Goal: Information Seeking & Learning: Learn about a topic

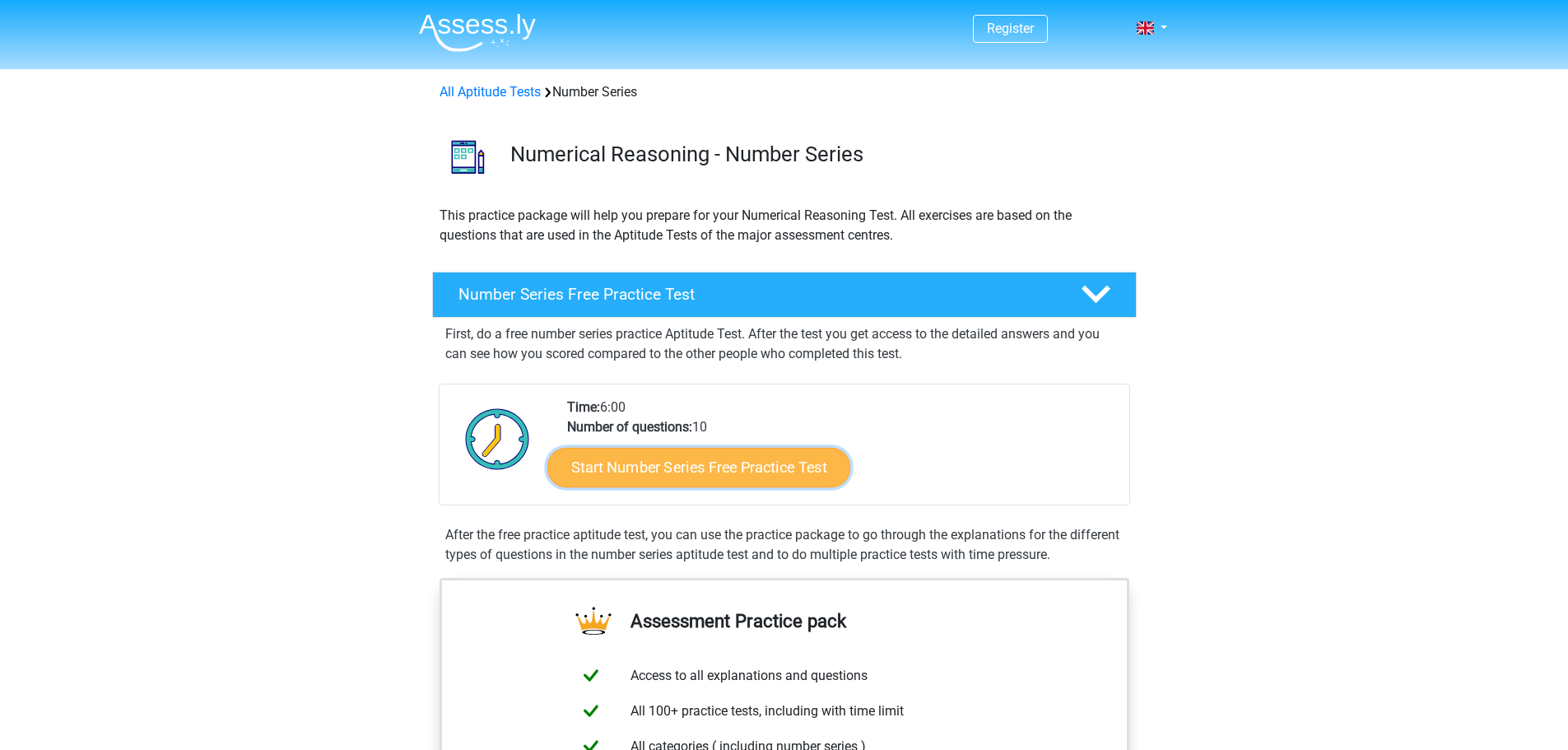
click at [651, 456] on link "Start Number Series Free Practice Test" at bounding box center [699, 467] width 303 height 39
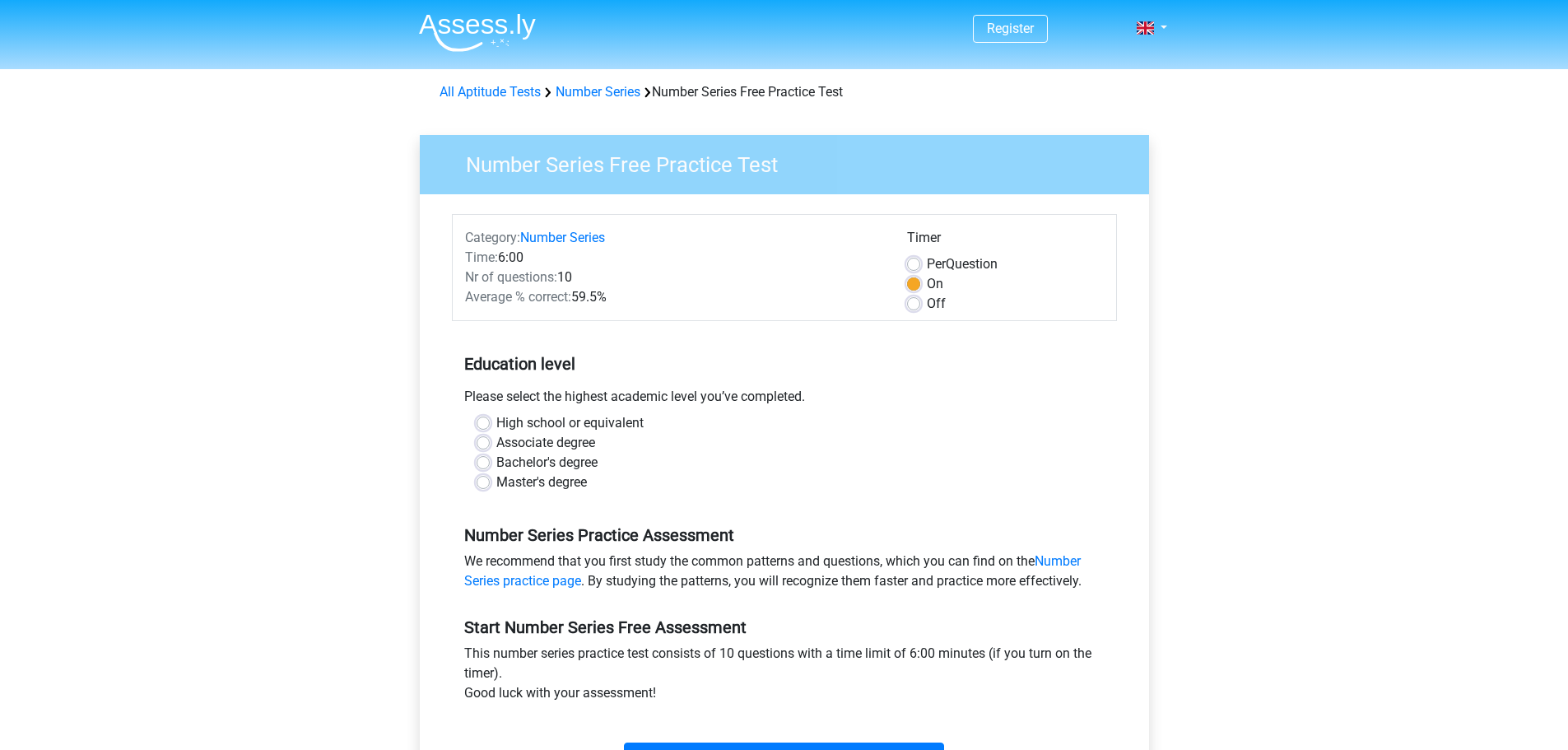
click at [544, 423] on label "High school or equivalent" at bounding box center [570, 422] width 147 height 20
click at [490, 423] on input "High school or equivalent" at bounding box center [482, 421] width 13 height 16
radio input "true"
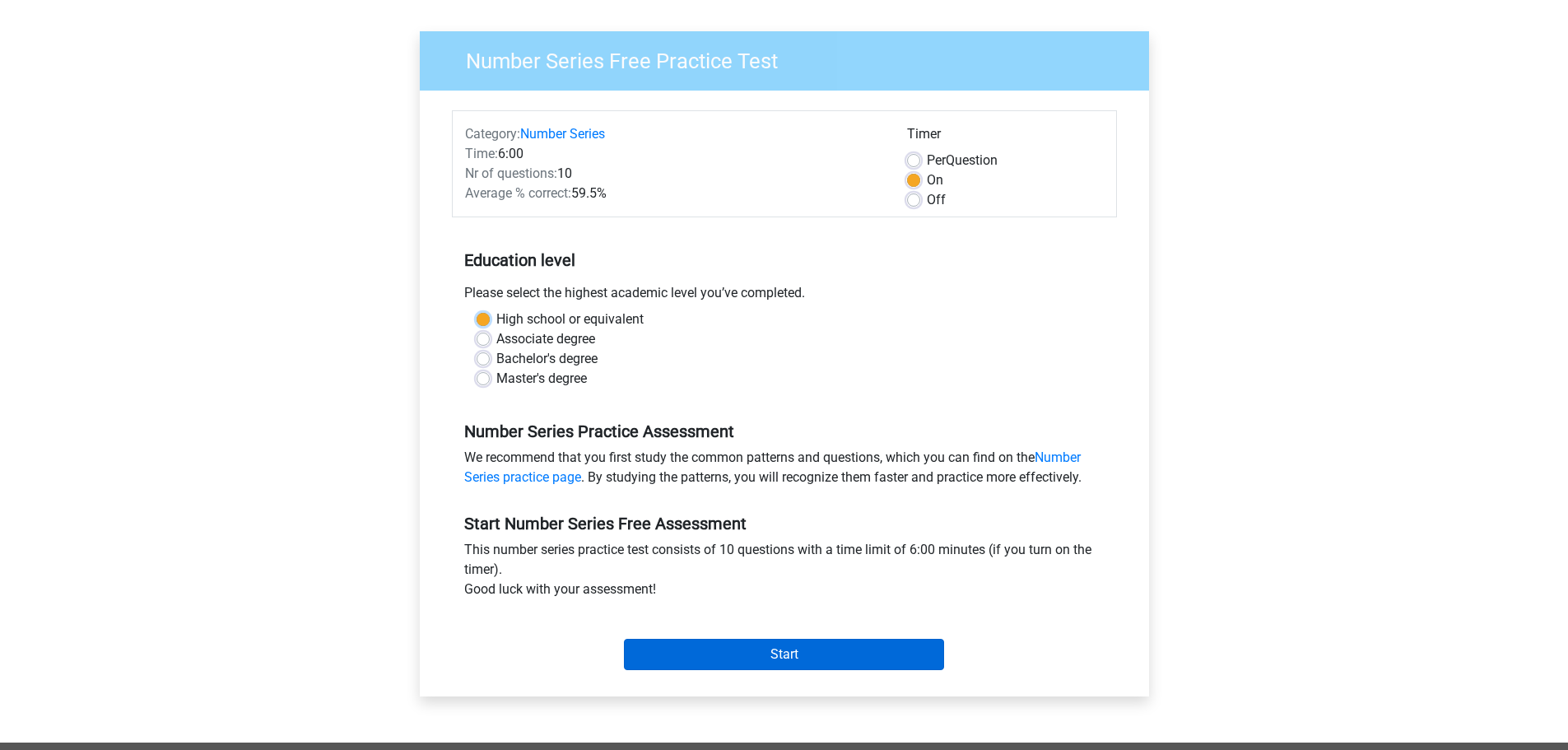
scroll to position [247, 0]
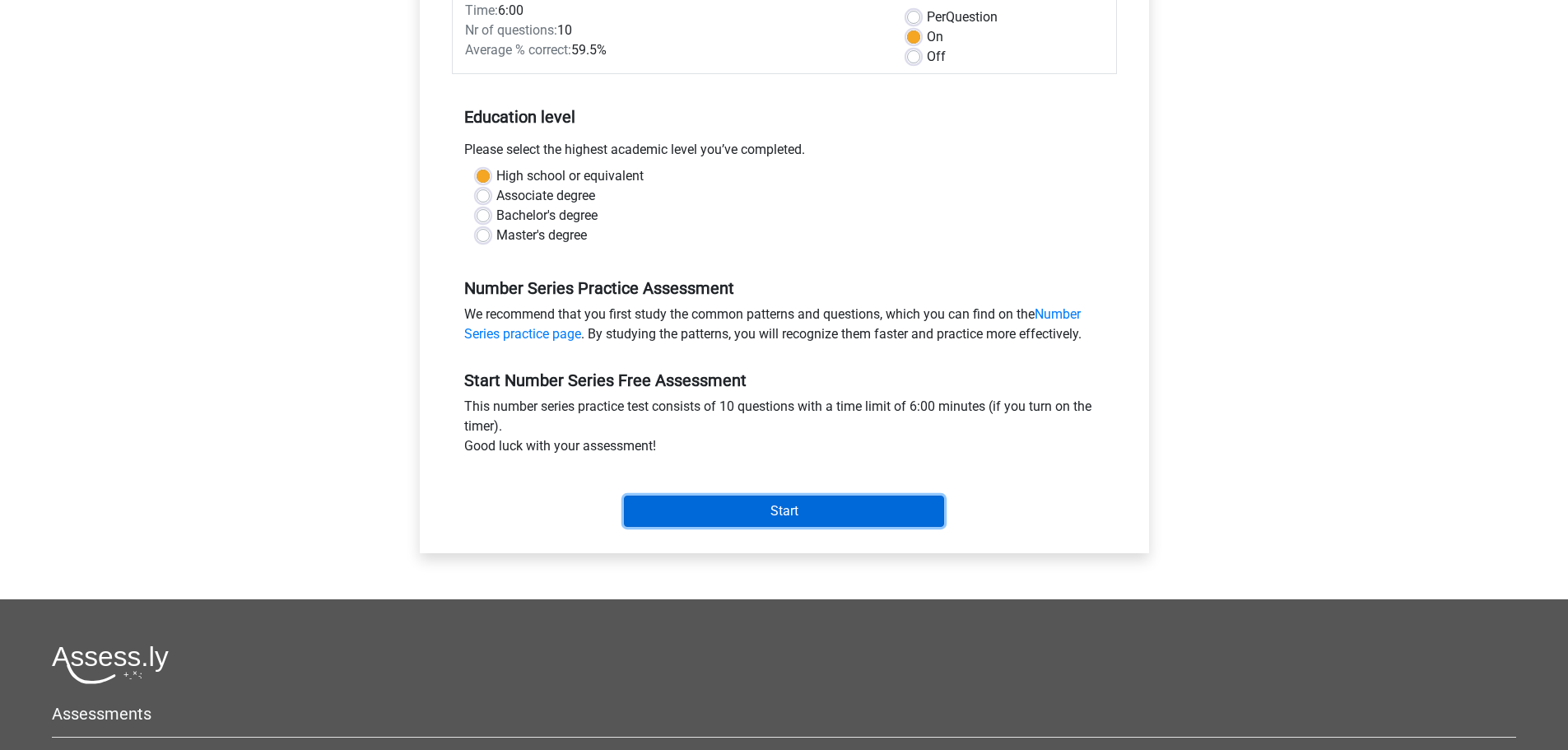
click at [707, 518] on input "Start" at bounding box center [784, 511] width 320 height 32
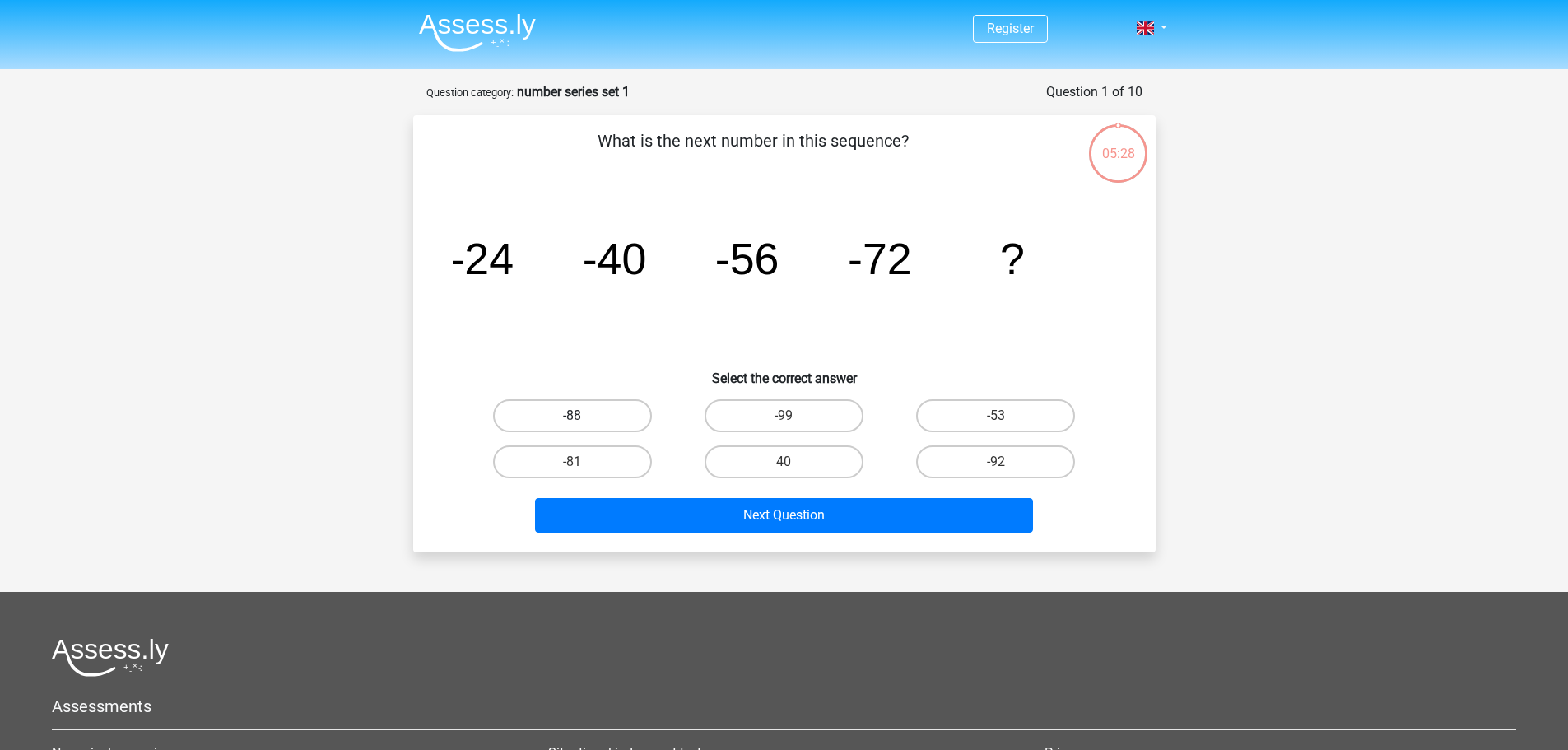
click at [610, 422] on label "-88" at bounding box center [573, 416] width 159 height 33
click at [583, 422] on input "-88" at bounding box center [577, 421] width 11 height 11
radio input "true"
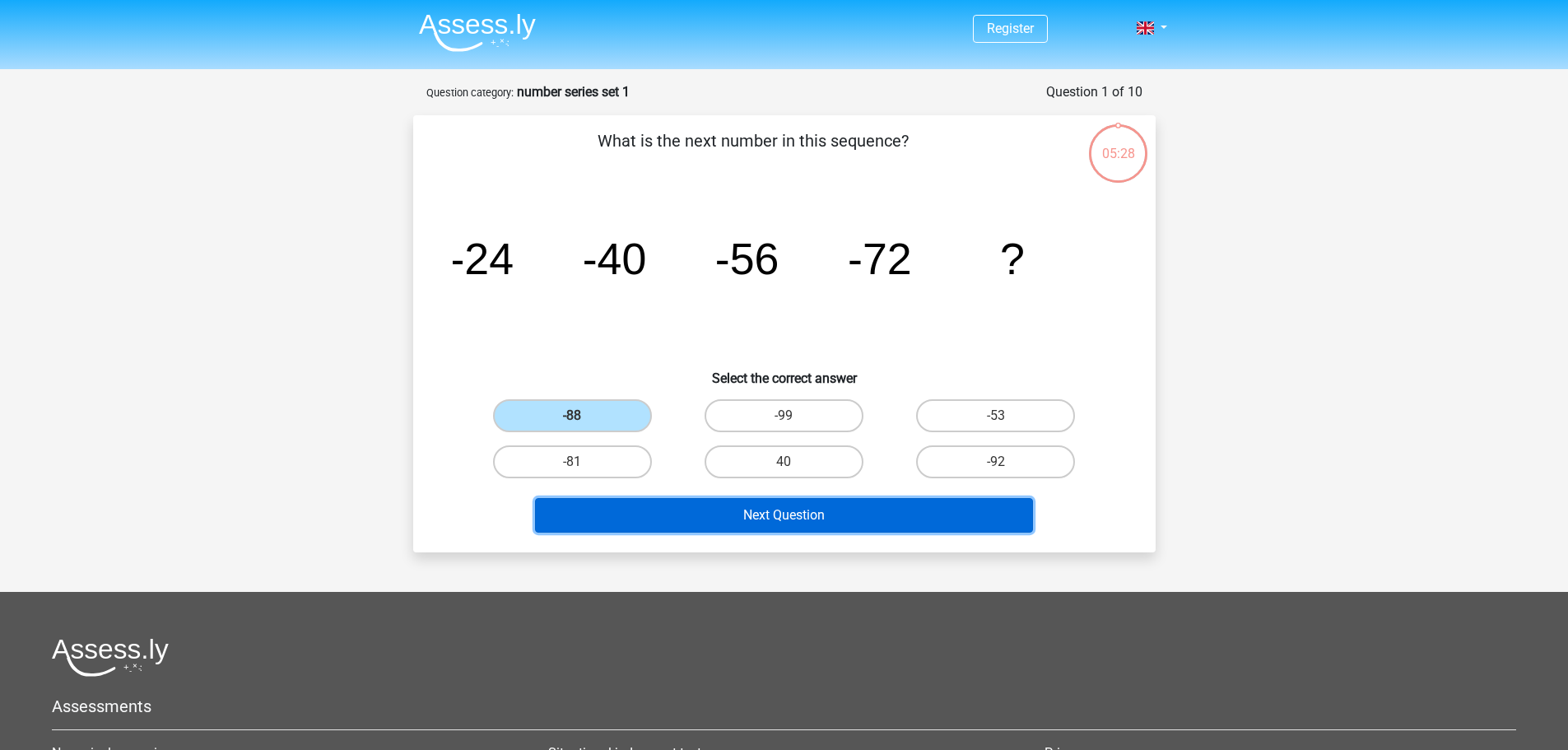
click at [676, 522] on button "Next Question" at bounding box center [784, 515] width 498 height 34
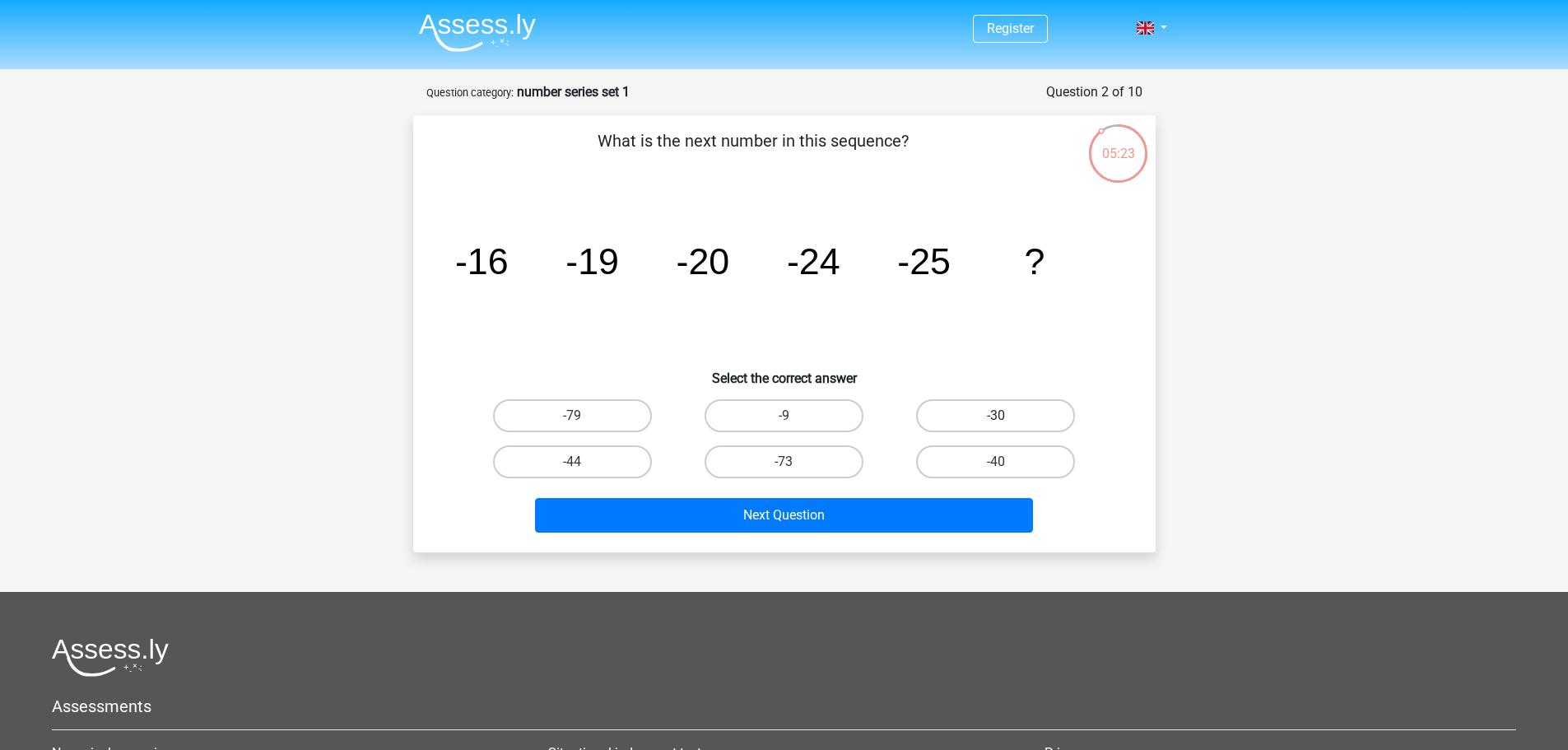
click at [1015, 422] on label "-30" at bounding box center [996, 416] width 159 height 33
click at [1006, 422] on input "-30" at bounding box center [1001, 421] width 11 height 11
radio input "true"
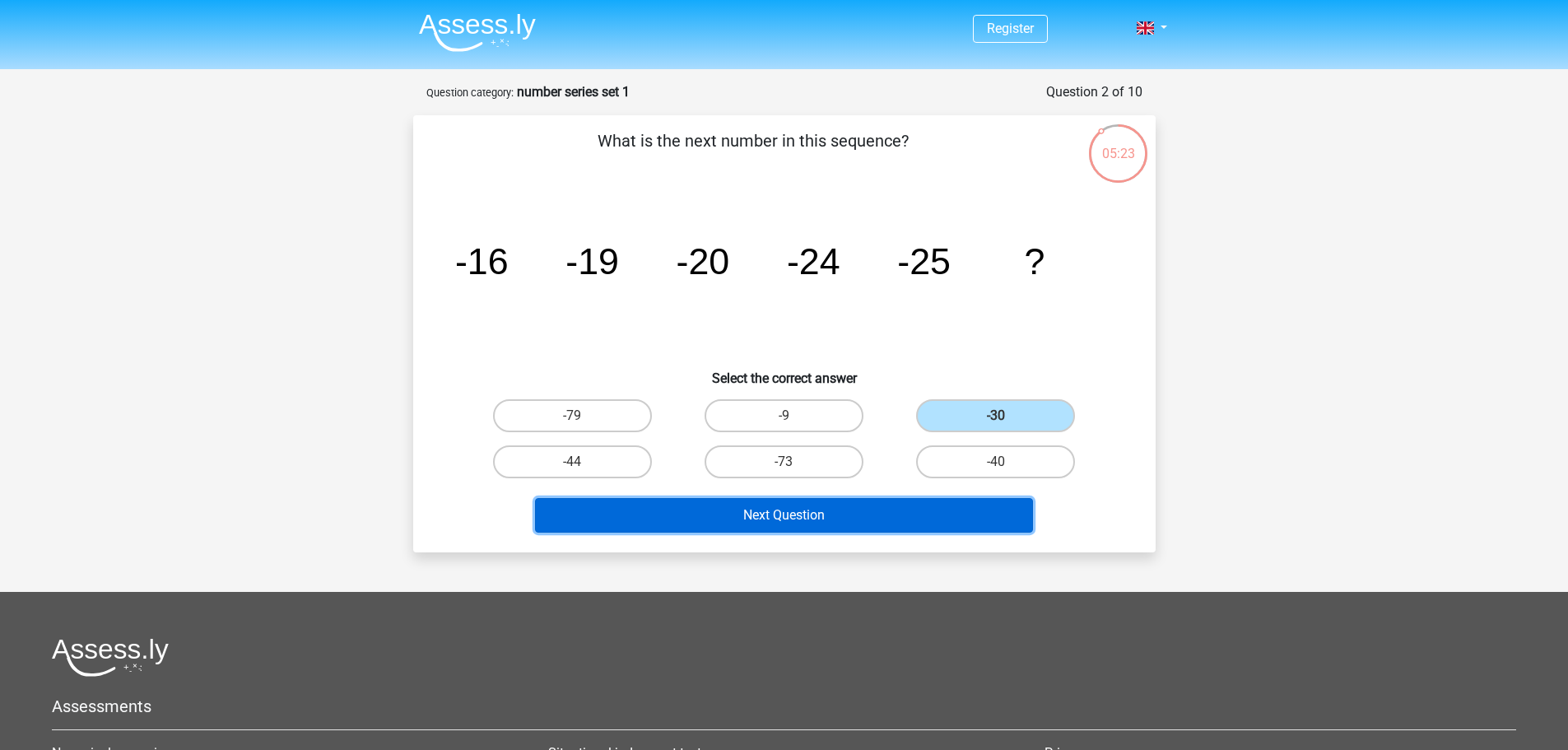
click at [840, 517] on button "Next Question" at bounding box center [784, 515] width 498 height 34
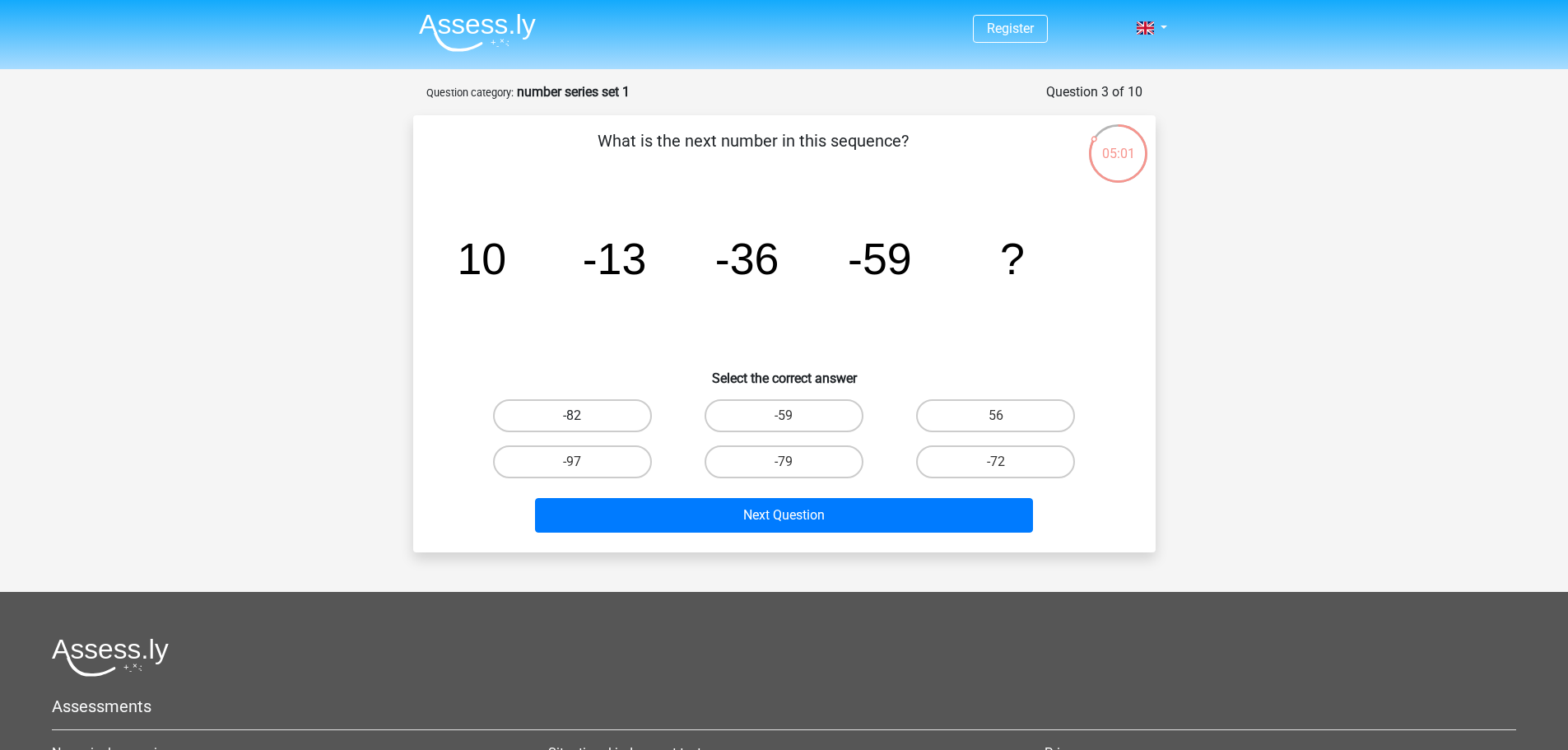
click at [593, 421] on label "-82" at bounding box center [573, 416] width 159 height 33
click at [583, 421] on input "-82" at bounding box center [577, 421] width 11 height 11
radio input "true"
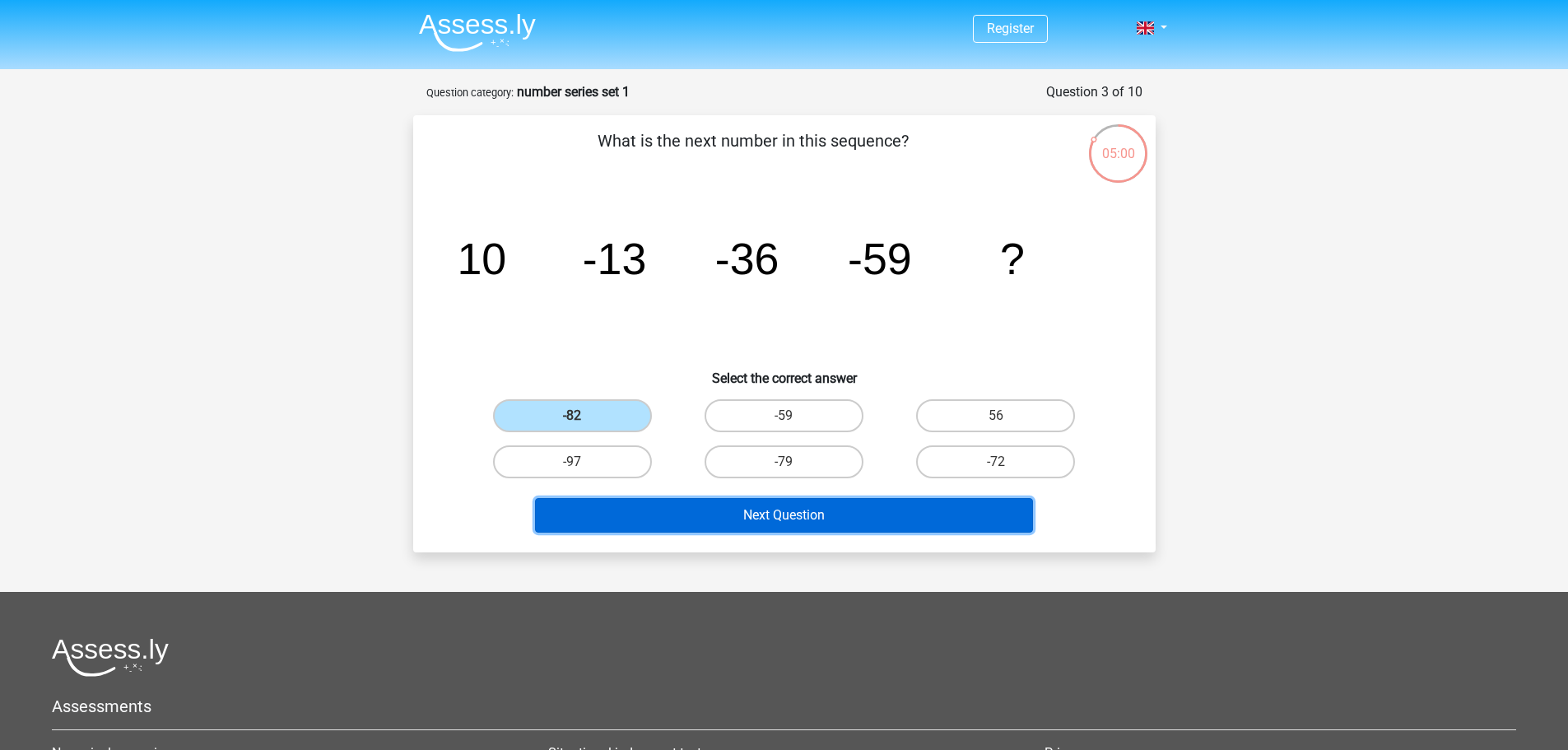
click at [683, 518] on button "Next Question" at bounding box center [784, 515] width 498 height 34
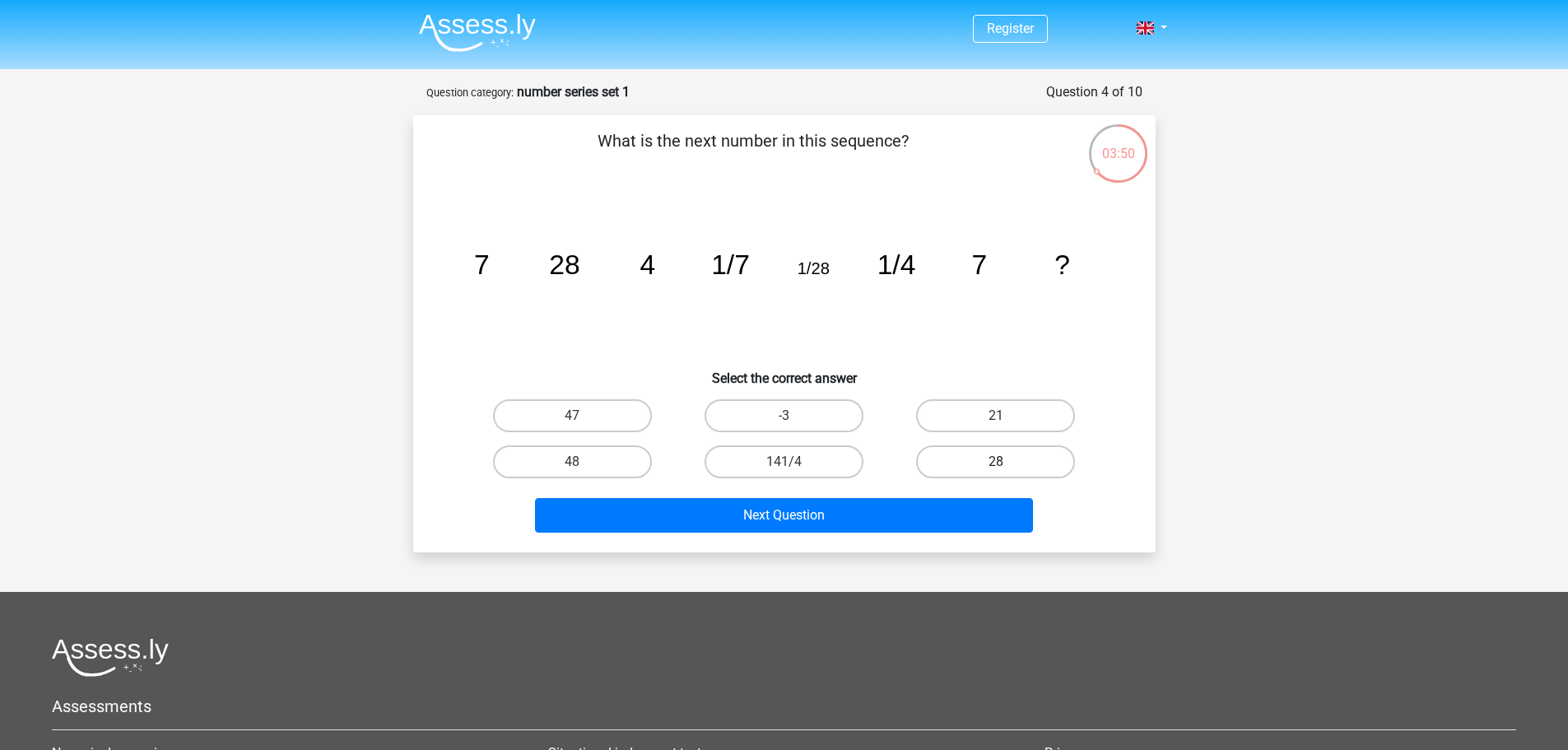
click at [955, 452] on label "28" at bounding box center [996, 462] width 159 height 33
click at [996, 462] on input "28" at bounding box center [1001, 467] width 11 height 11
radio input "true"
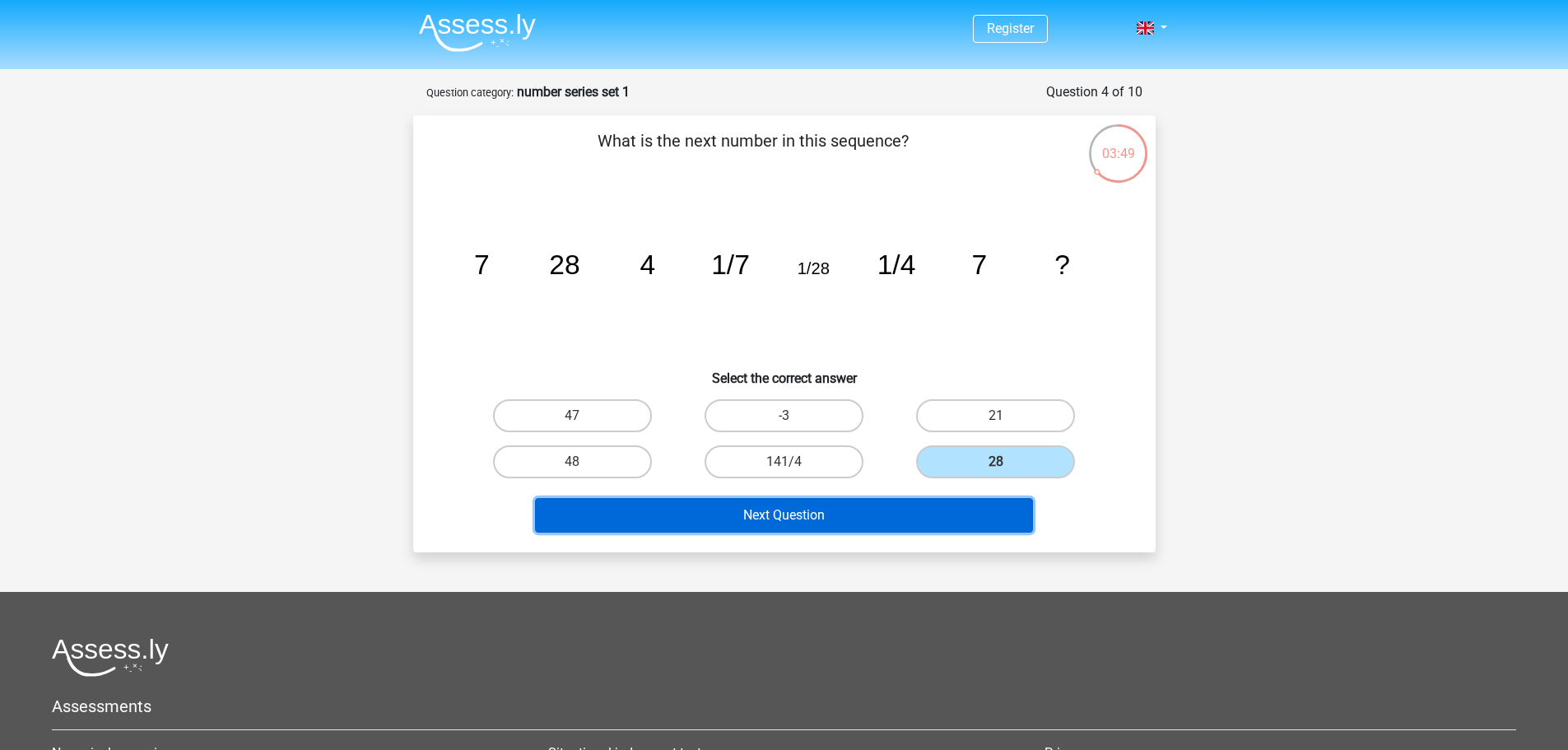
click at [879, 510] on button "Next Question" at bounding box center [784, 515] width 498 height 34
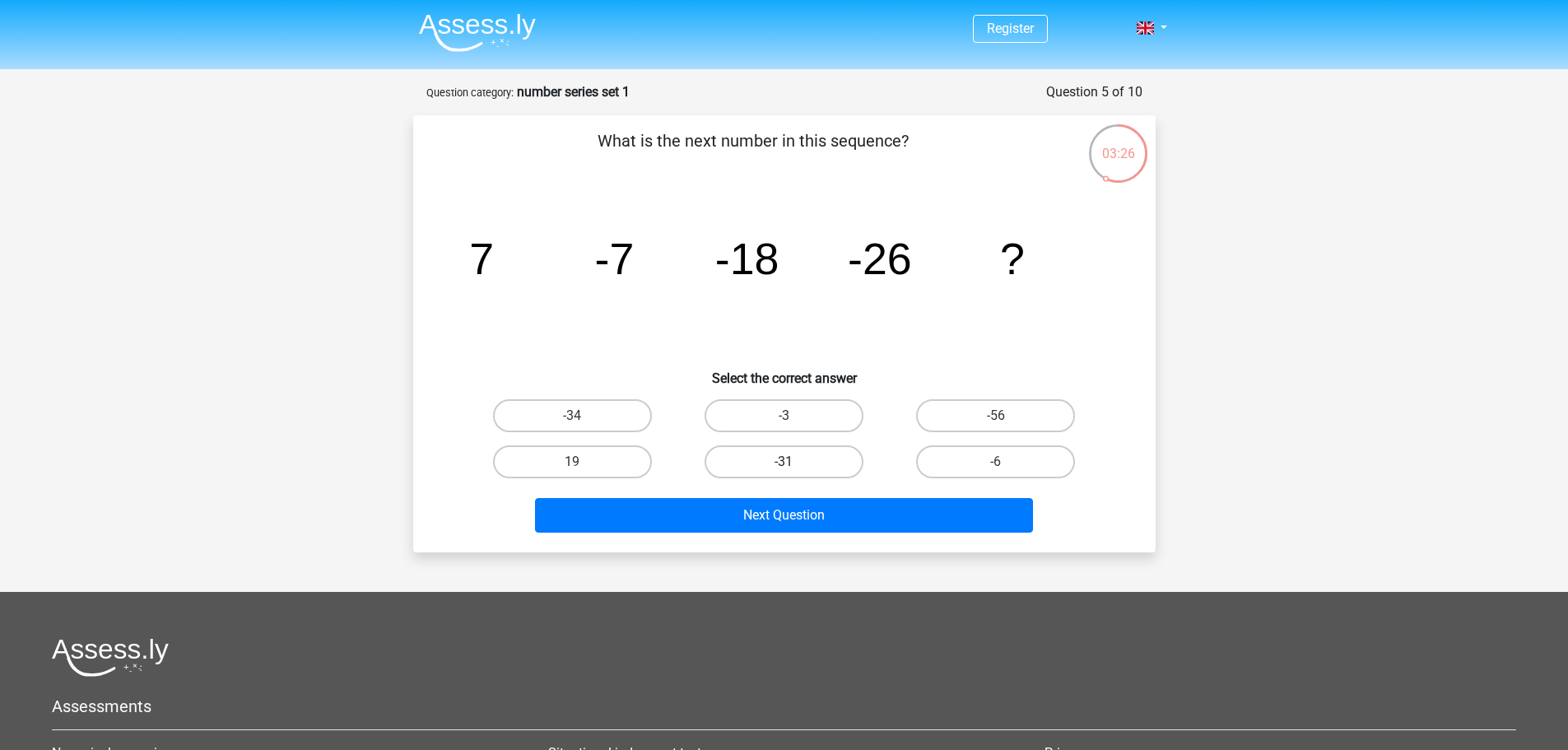
click at [820, 458] on label "-31" at bounding box center [784, 462] width 159 height 33
click at [794, 462] on input "-31" at bounding box center [789, 467] width 11 height 11
radio input "true"
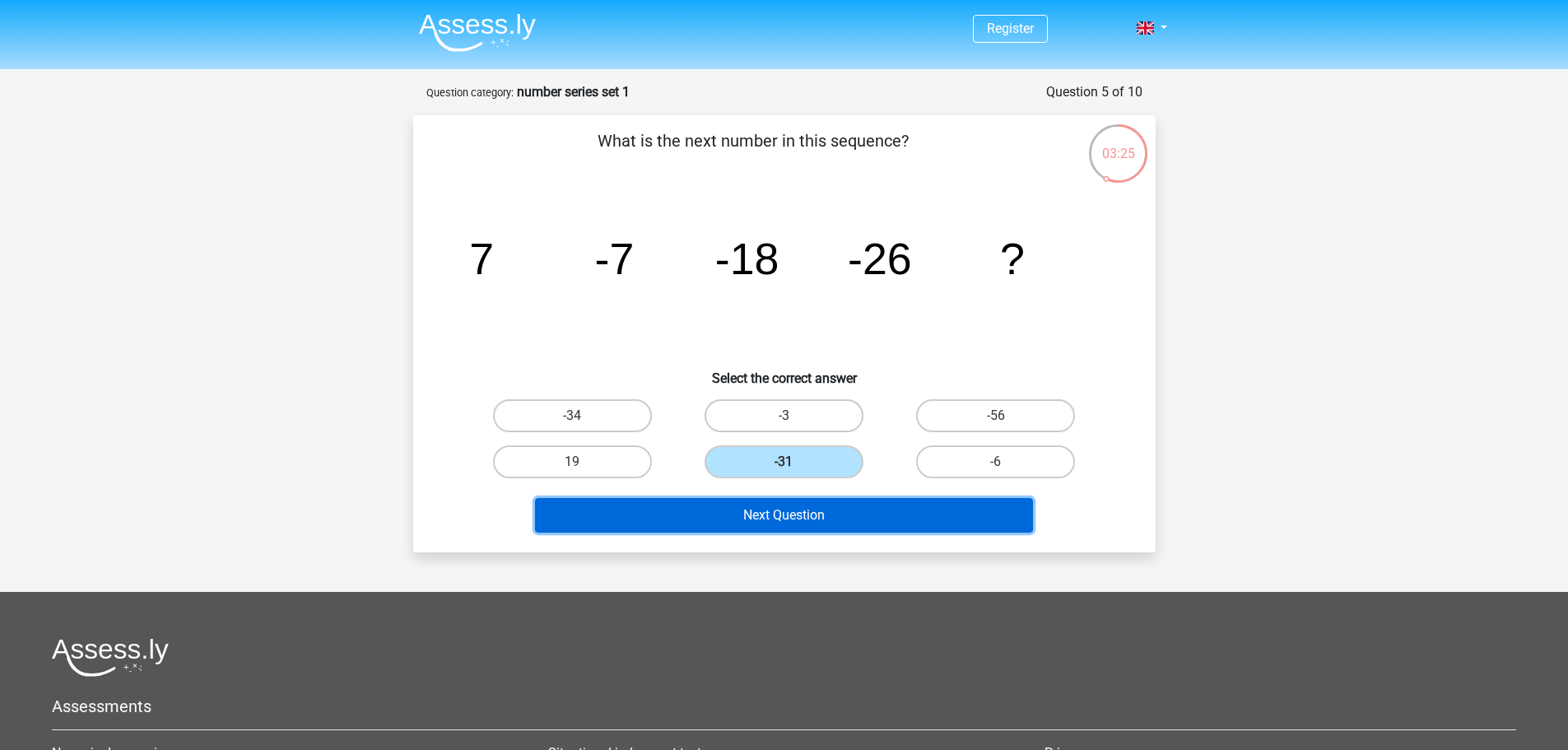
click at [827, 517] on button "Next Question" at bounding box center [784, 515] width 498 height 34
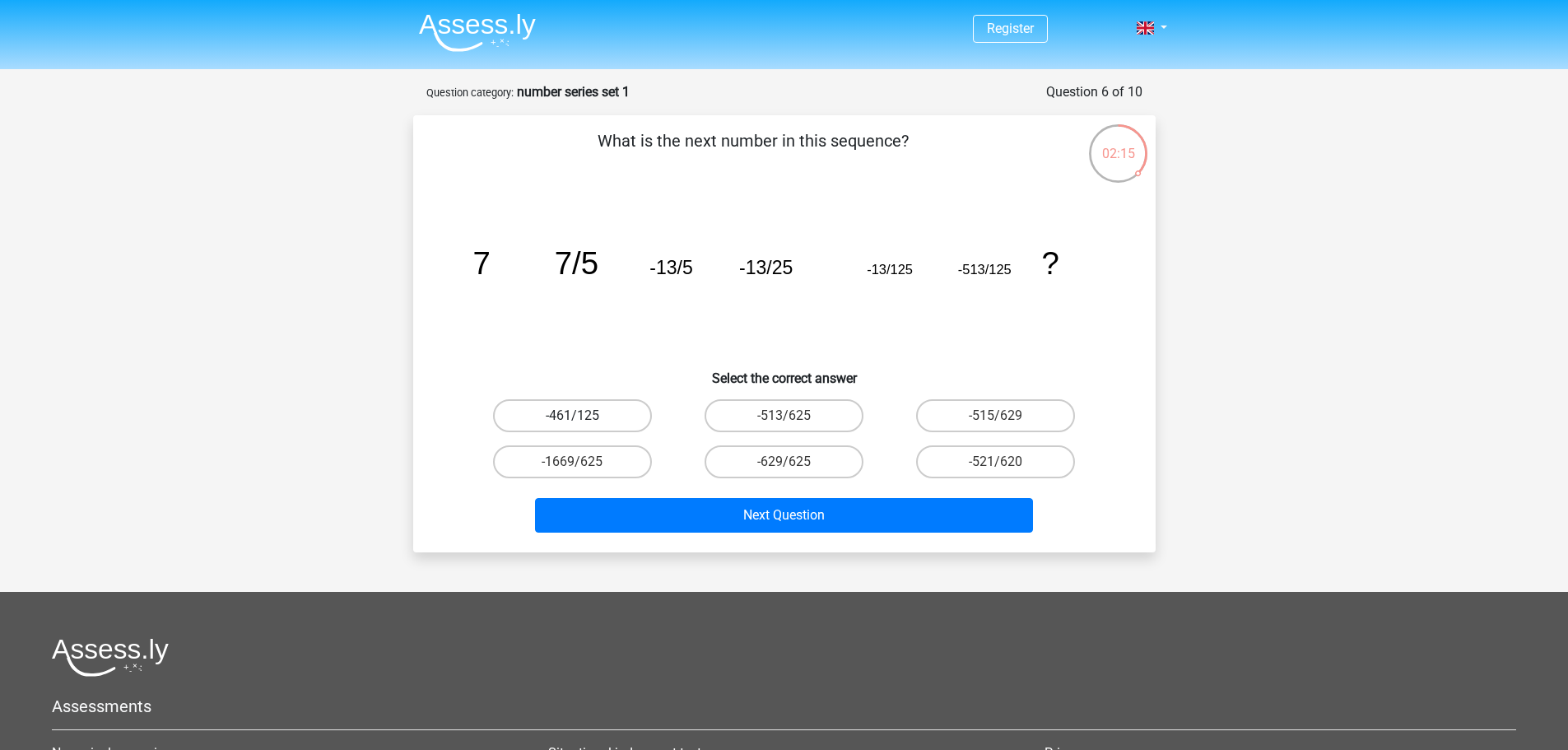
click at [621, 412] on label "-461/125" at bounding box center [573, 416] width 159 height 33
click at [583, 416] on input "-461/125" at bounding box center [577, 421] width 11 height 11
radio input "true"
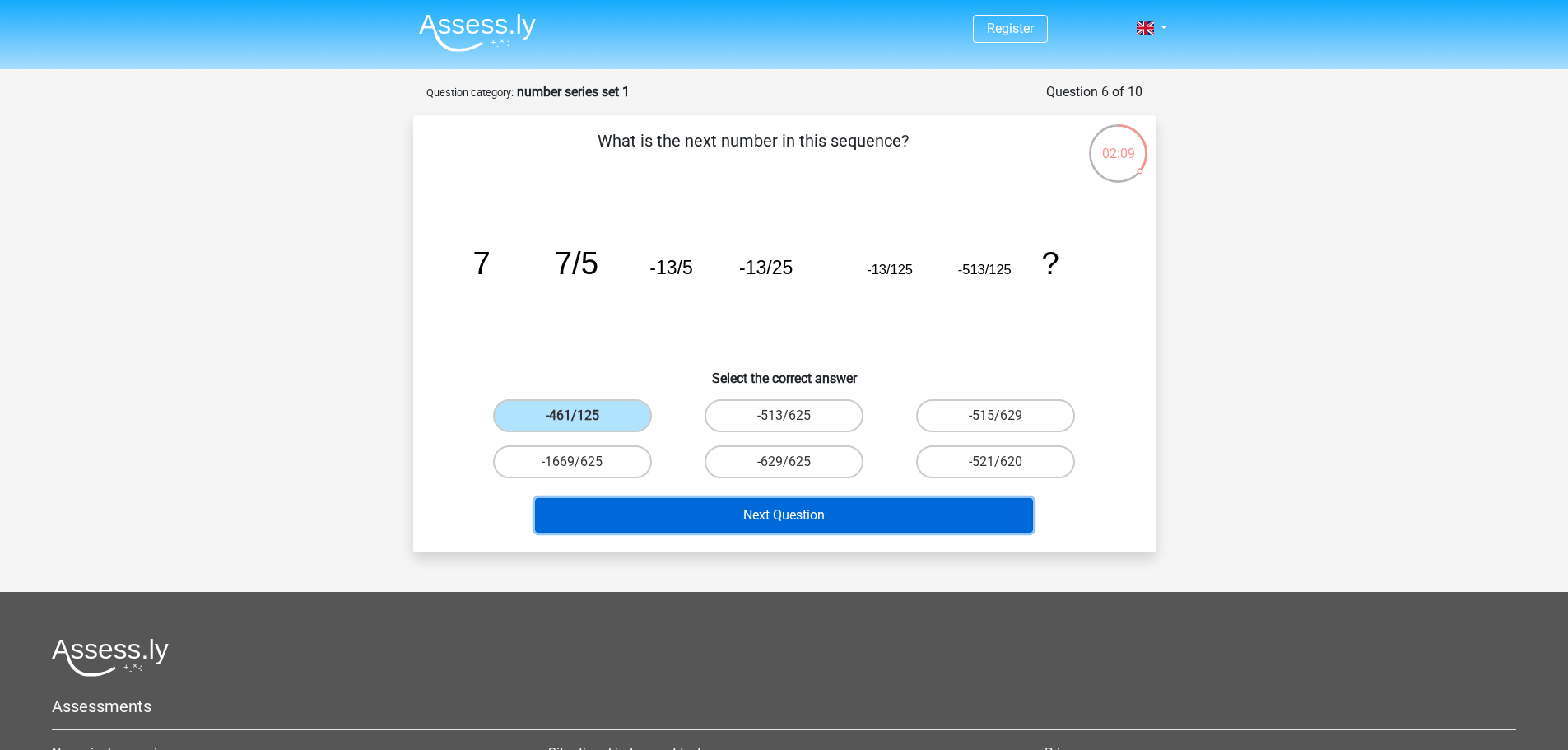
click at [698, 509] on button "Next Question" at bounding box center [784, 515] width 498 height 34
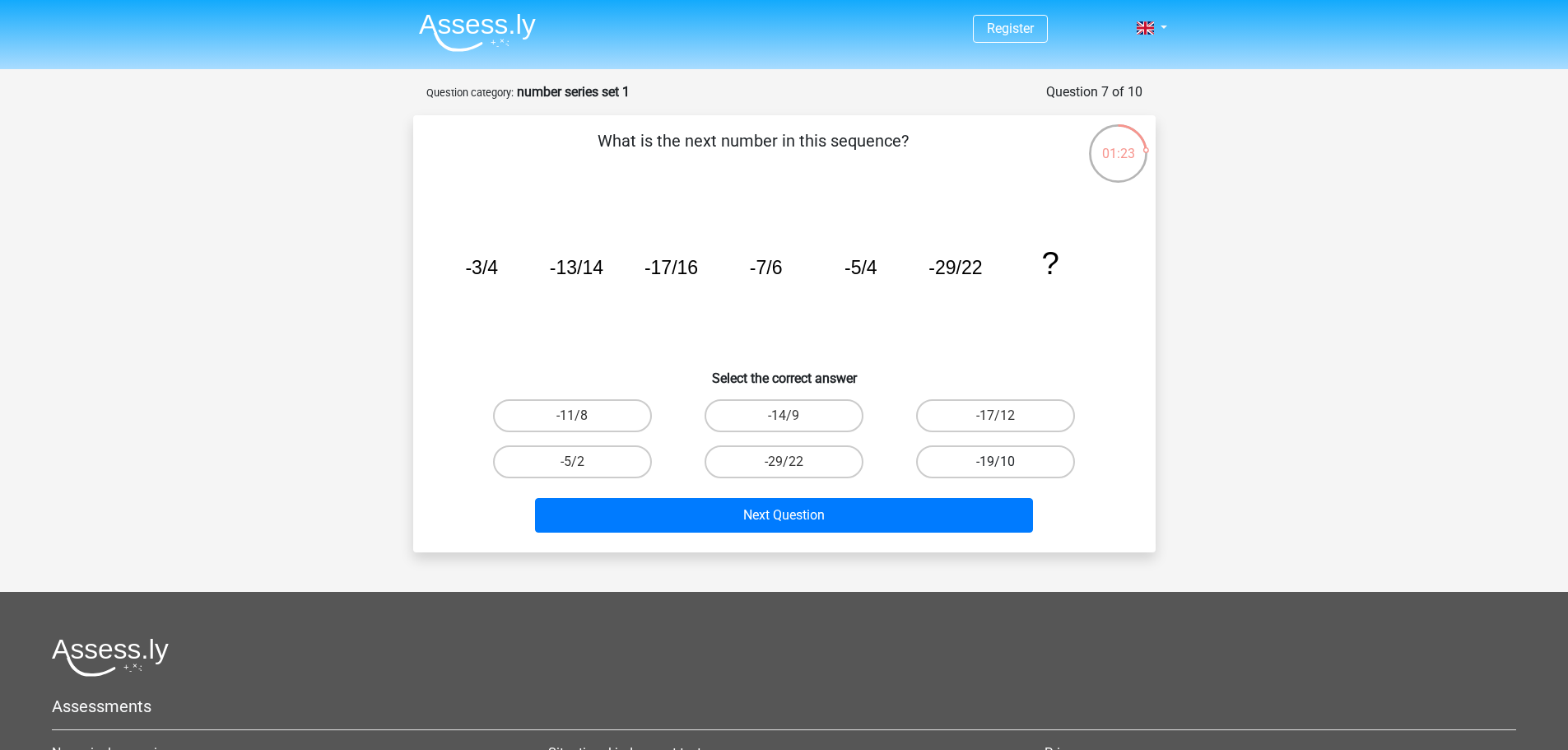
click at [962, 455] on label "-19/10" at bounding box center [996, 462] width 159 height 33
click at [996, 462] on input "-19/10" at bounding box center [1001, 467] width 11 height 11
radio input "true"
click at [992, 422] on label "-17/12" at bounding box center [996, 416] width 159 height 33
click at [996, 422] on input "-17/12" at bounding box center [1001, 421] width 11 height 11
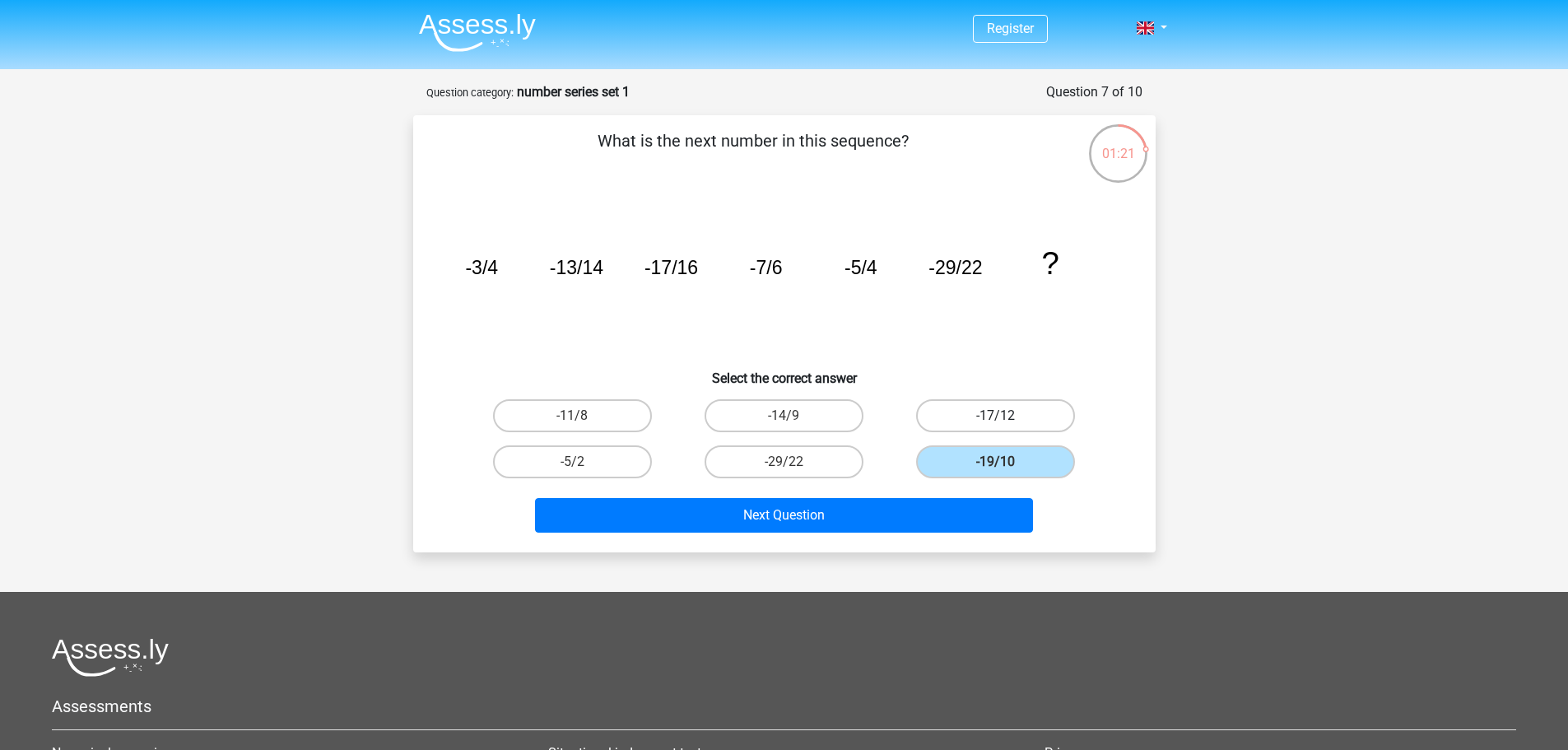
radio input "true"
click at [821, 428] on label "-14/9" at bounding box center [784, 416] width 159 height 33
click at [794, 427] on input "-14/9" at bounding box center [789, 421] width 11 height 11
radio input "true"
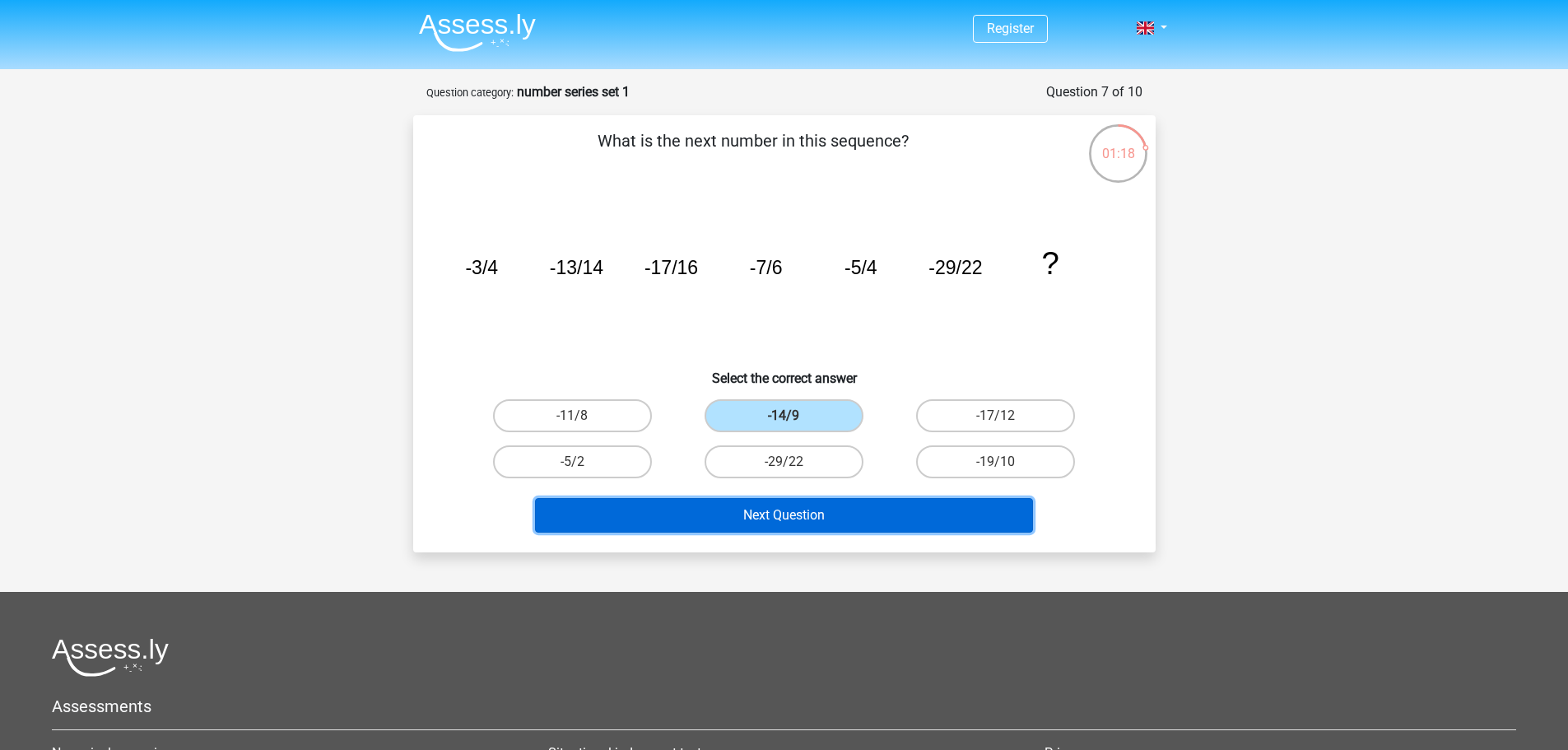
click at [825, 527] on button "Next Question" at bounding box center [784, 515] width 498 height 34
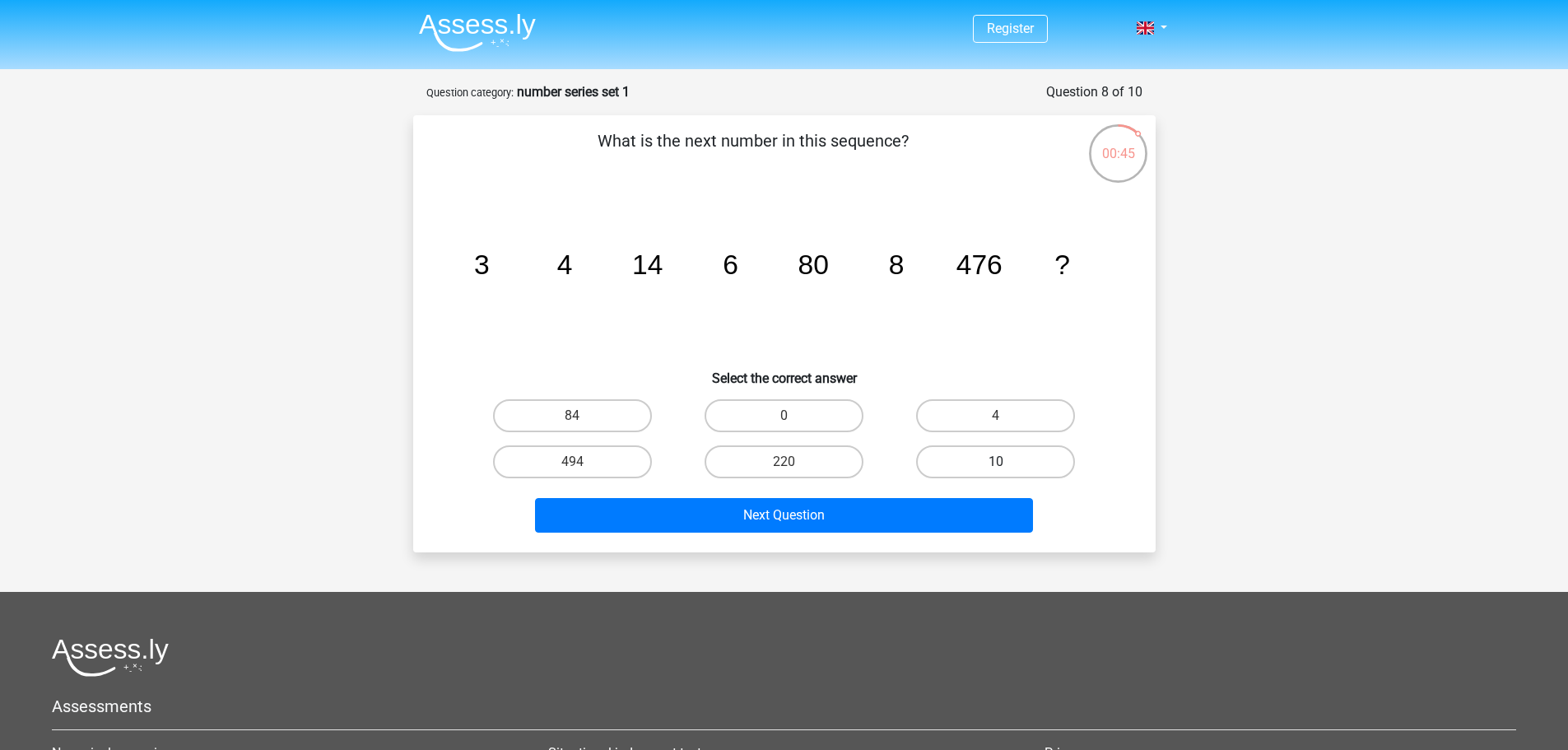
click at [957, 456] on label "10" at bounding box center [996, 462] width 159 height 33
click at [996, 462] on input "10" at bounding box center [1001, 467] width 11 height 11
radio input "true"
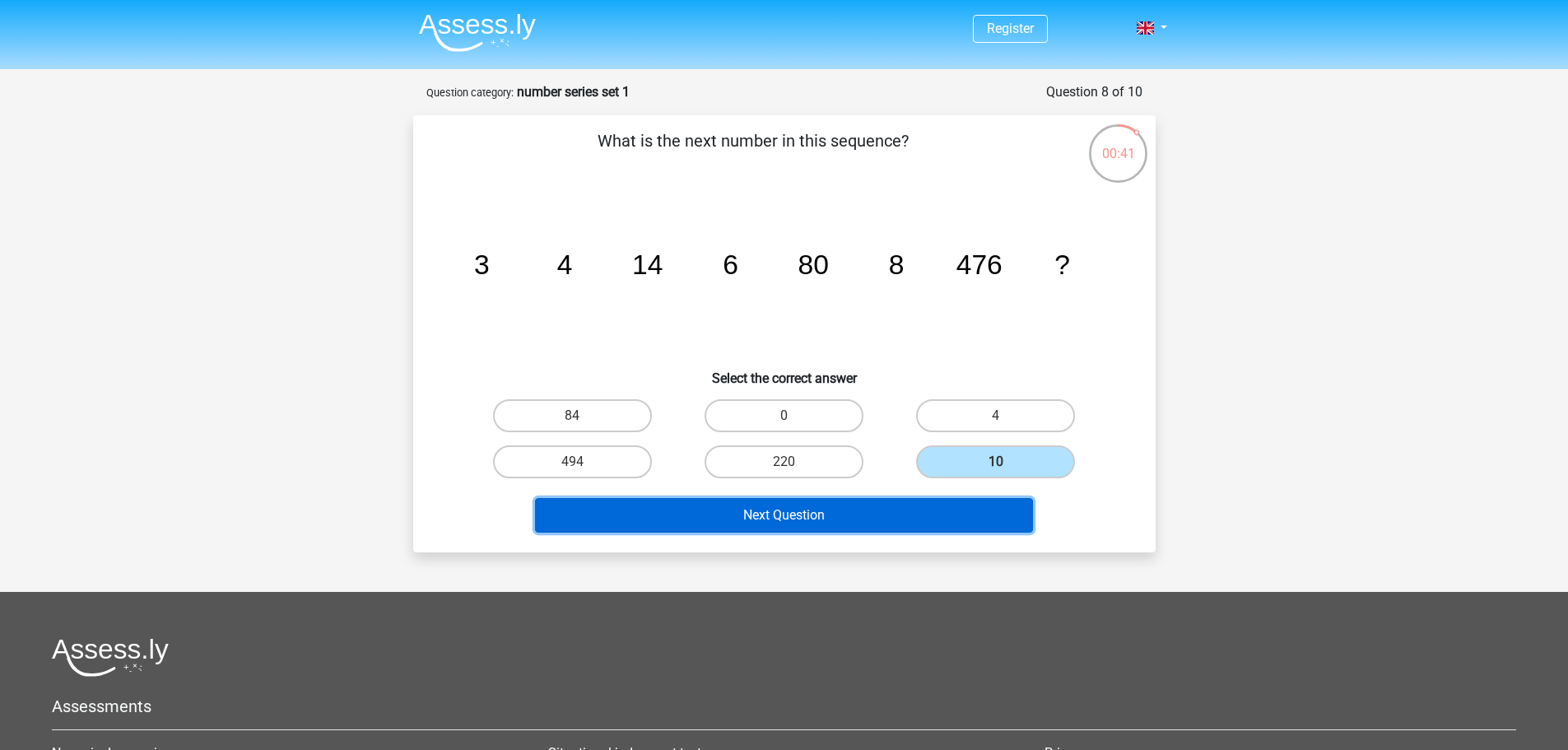
click at [872, 524] on button "Next Question" at bounding box center [784, 515] width 498 height 34
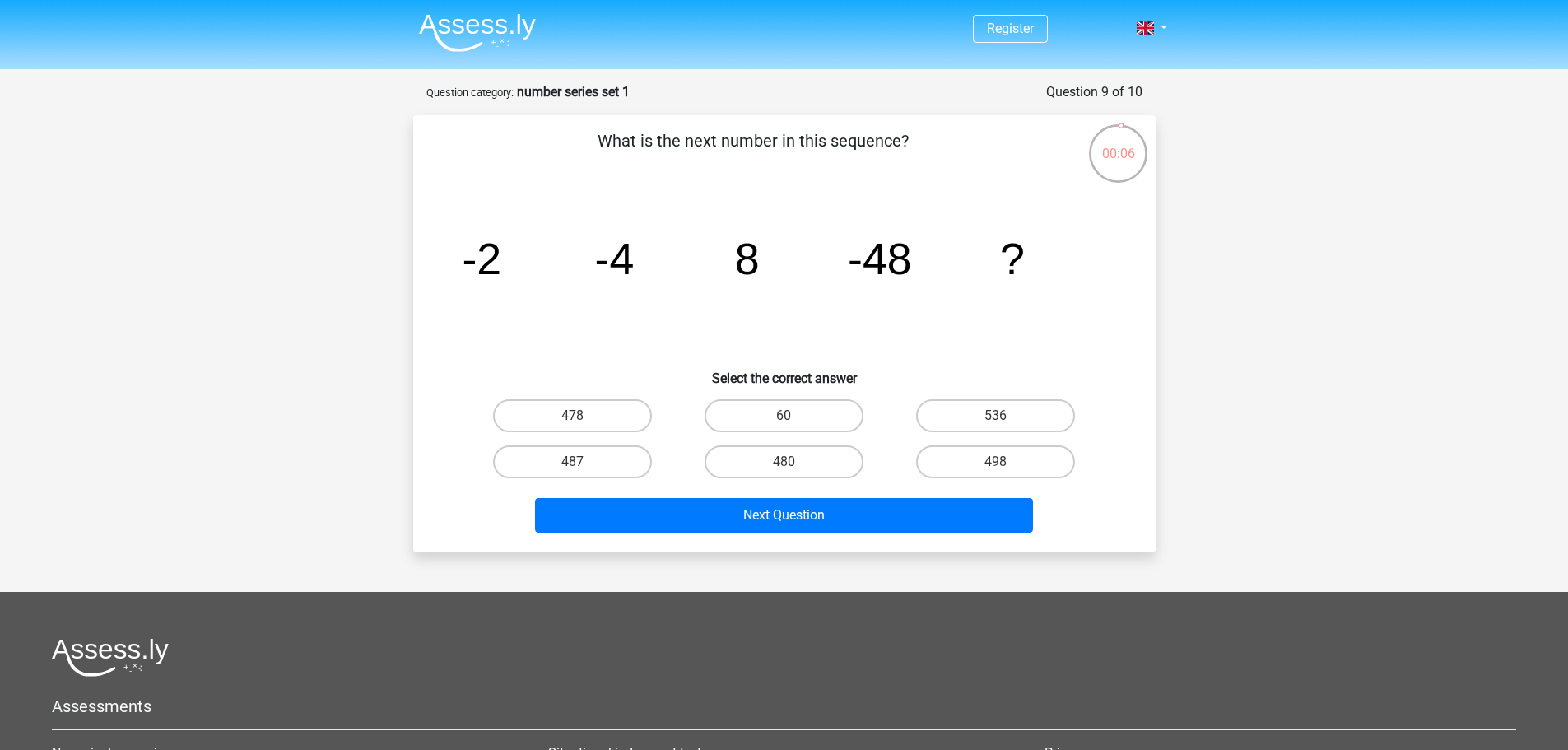
click at [946, 440] on div "498" at bounding box center [995, 462] width 211 height 46
click at [947, 461] on label "498" at bounding box center [996, 462] width 159 height 33
click at [996, 462] on input "498" at bounding box center [1001, 467] width 11 height 11
radio input "true"
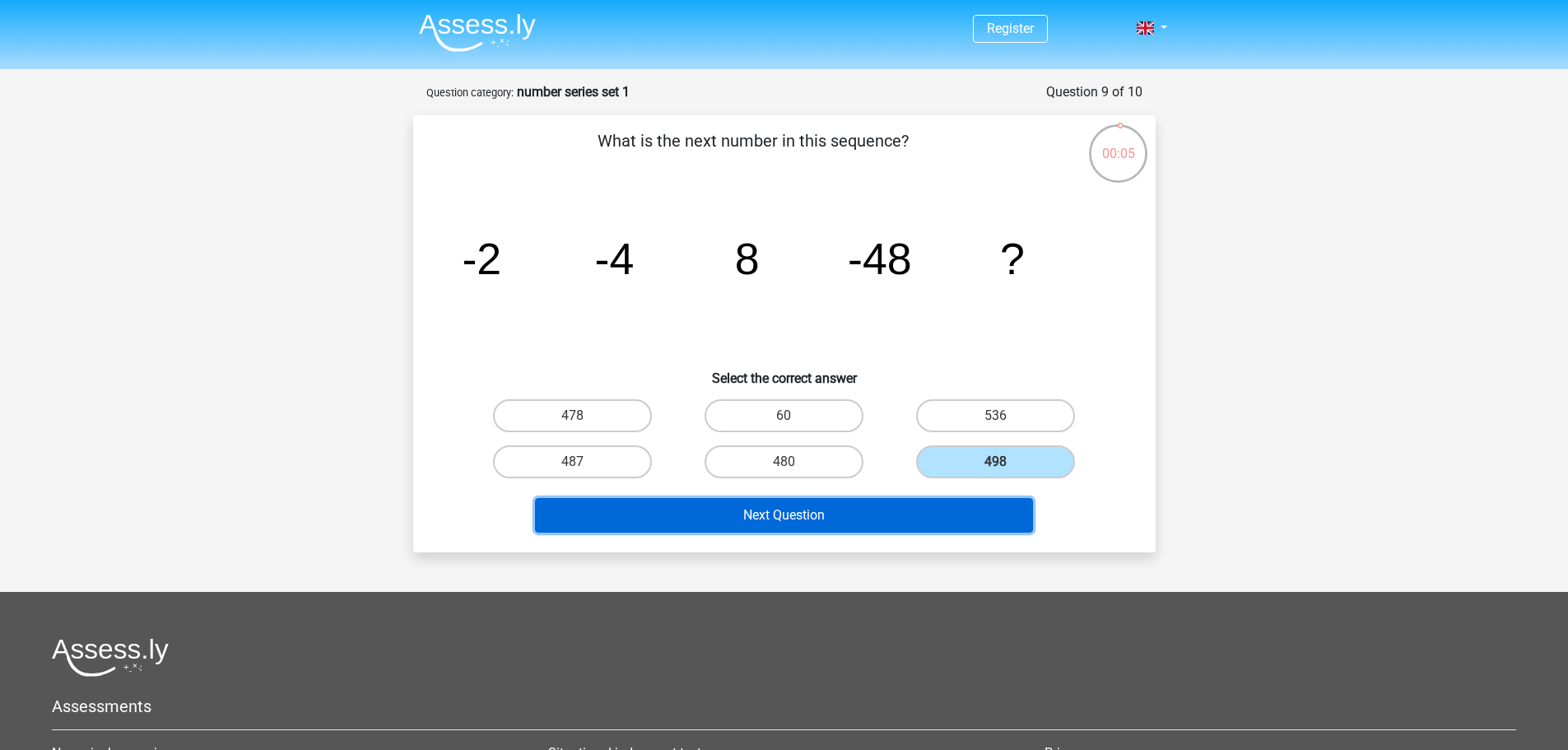
click at [921, 502] on button "Next Question" at bounding box center [784, 515] width 498 height 34
click at [827, 517] on button "Results" at bounding box center [784, 515] width 498 height 34
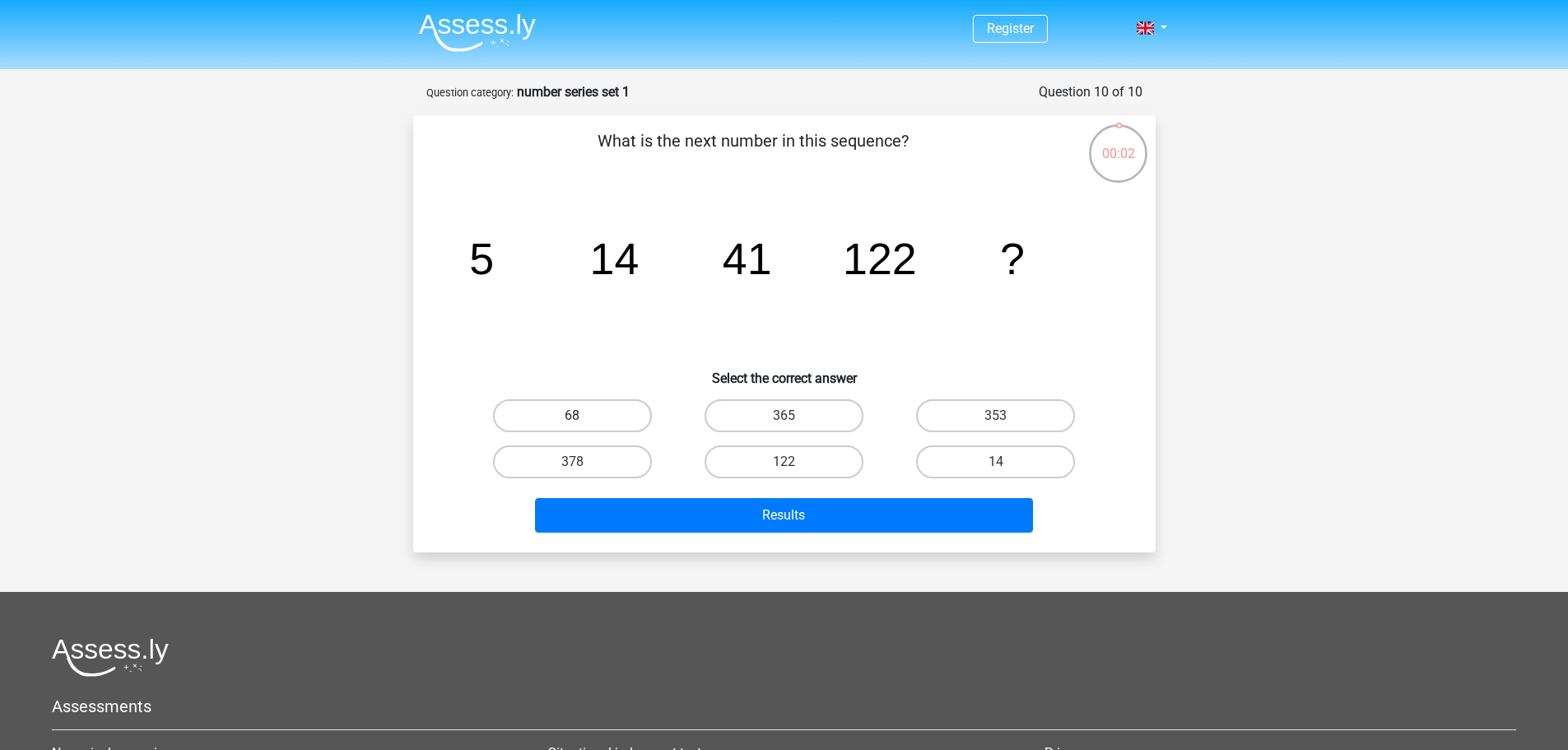
drag, startPoint x: 589, startPoint y: 416, endPoint x: 598, endPoint y: 424, distance: 12.0
click at [589, 416] on label "68" at bounding box center [573, 416] width 159 height 33
click at [583, 416] on input "68" at bounding box center [577, 421] width 11 height 11
radio input "true"
click at [677, 535] on div "Results" at bounding box center [784, 518] width 635 height 41
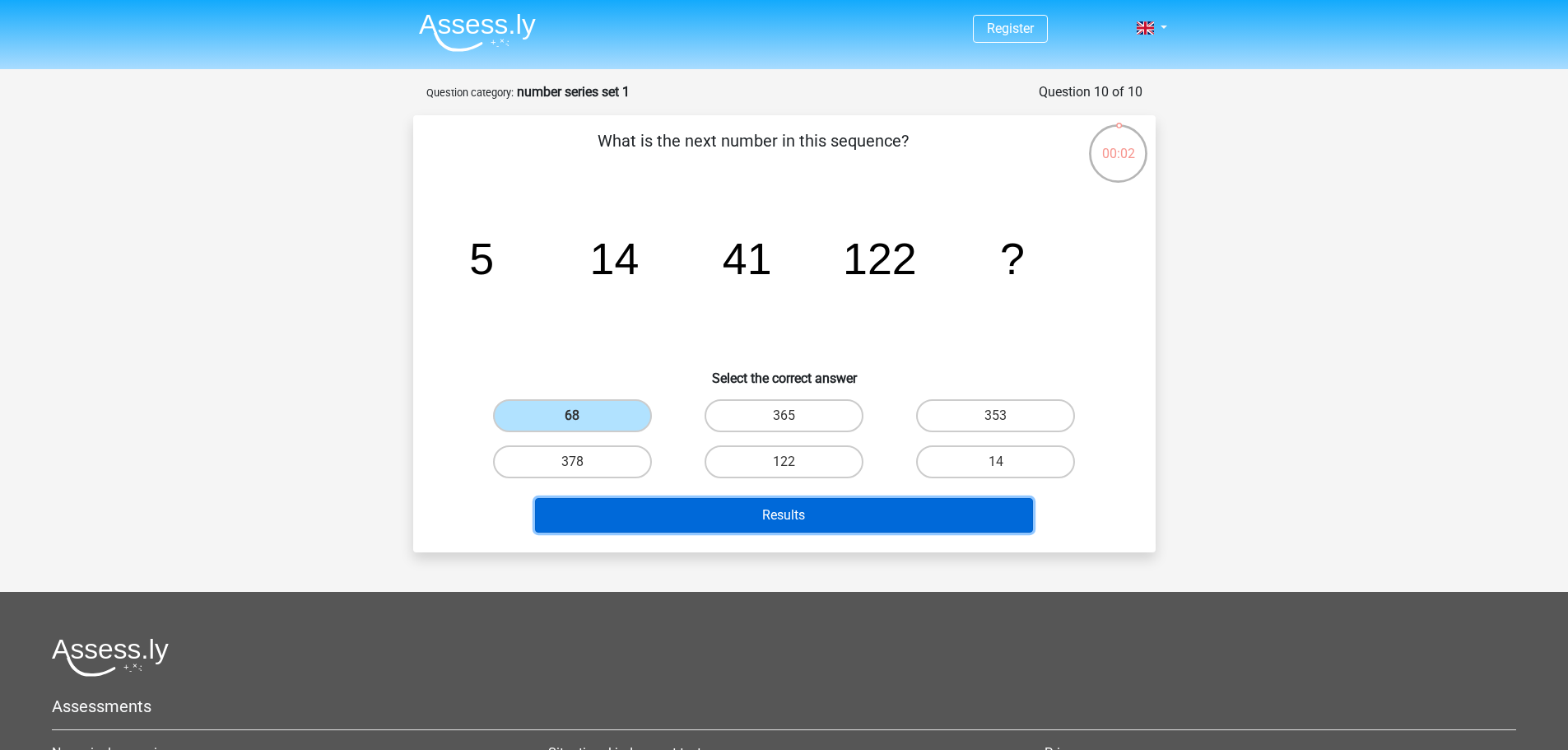
click at [672, 523] on button "Results" at bounding box center [784, 515] width 498 height 34
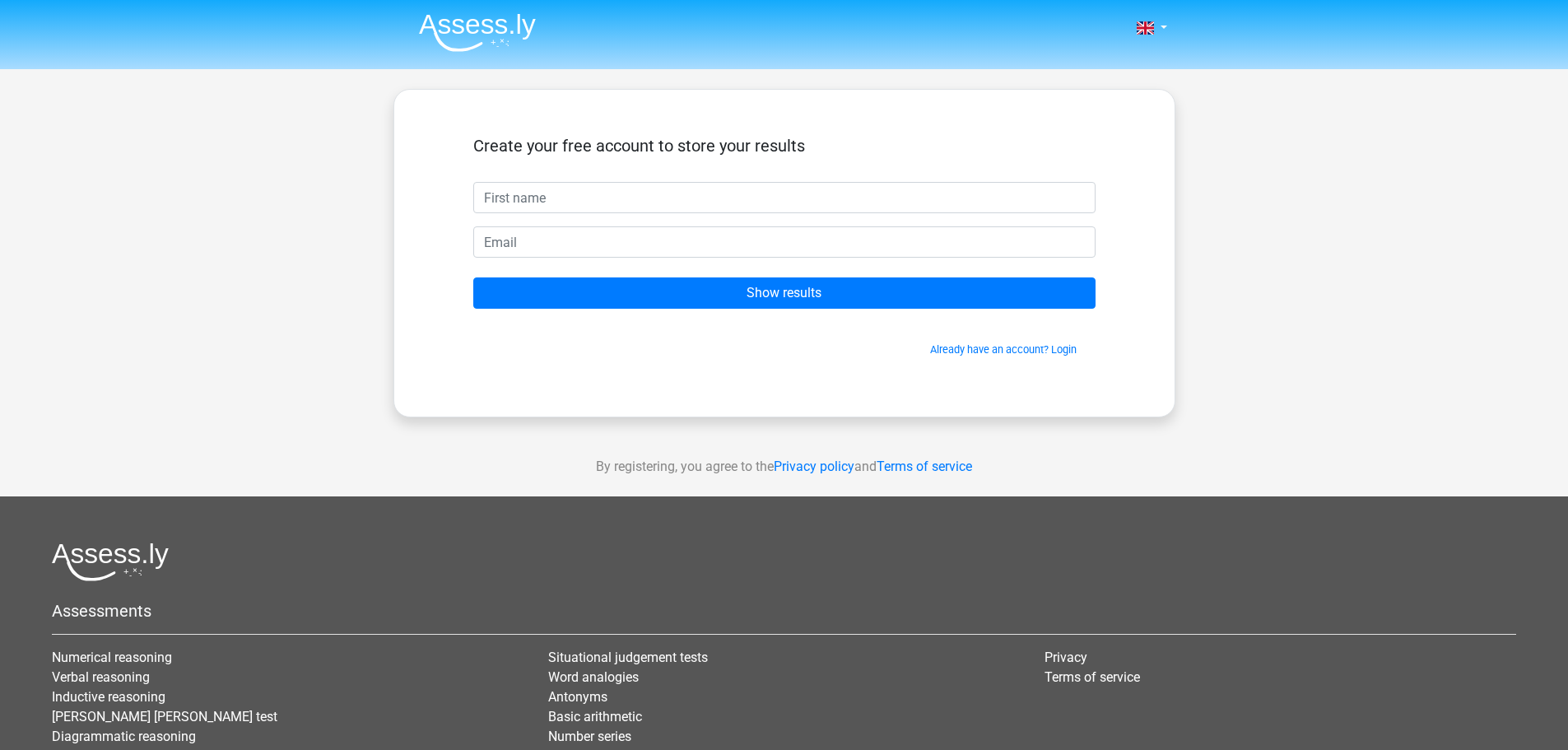
click at [820, 497] on footer "Assessments Numerical reasoning Verbal reasoning Inductive reasoning Watson gla…" at bounding box center [784, 714] width 1568 height 434
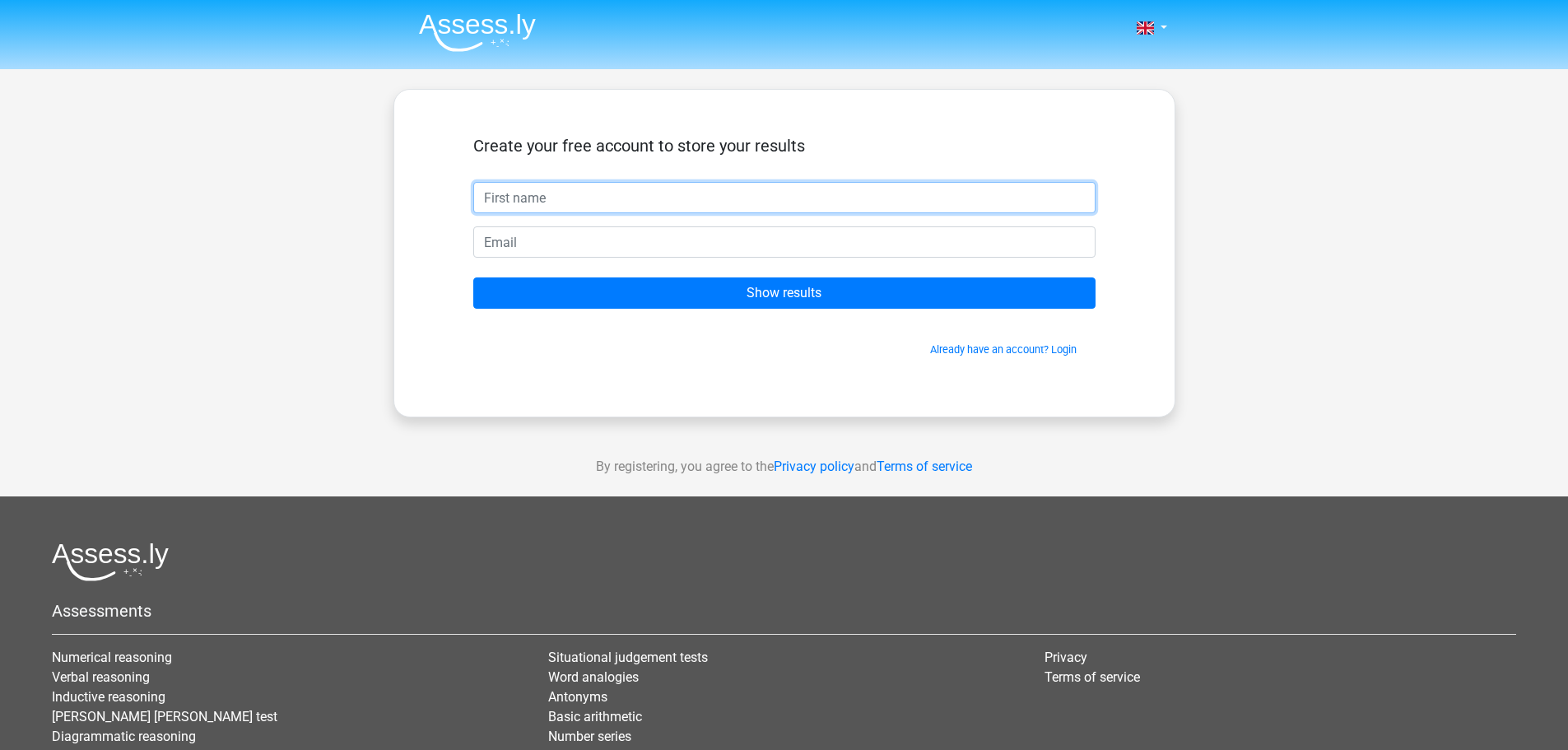
click at [620, 201] on input "text" at bounding box center [785, 198] width 622 height 32
type input "Oliver"
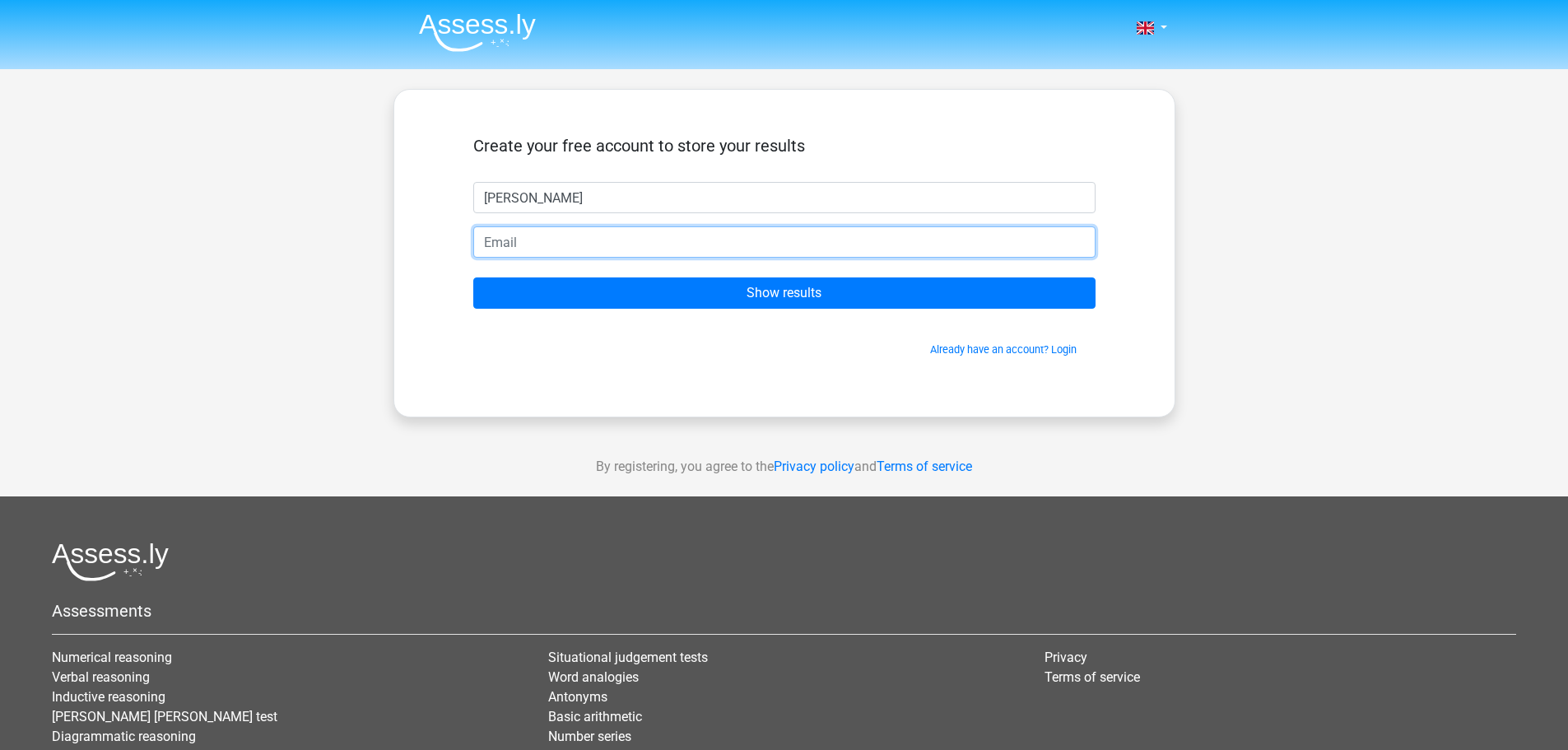
click at [559, 240] on input "email" at bounding box center [785, 242] width 622 height 32
type input "yt.utmaningar@gmail.com"
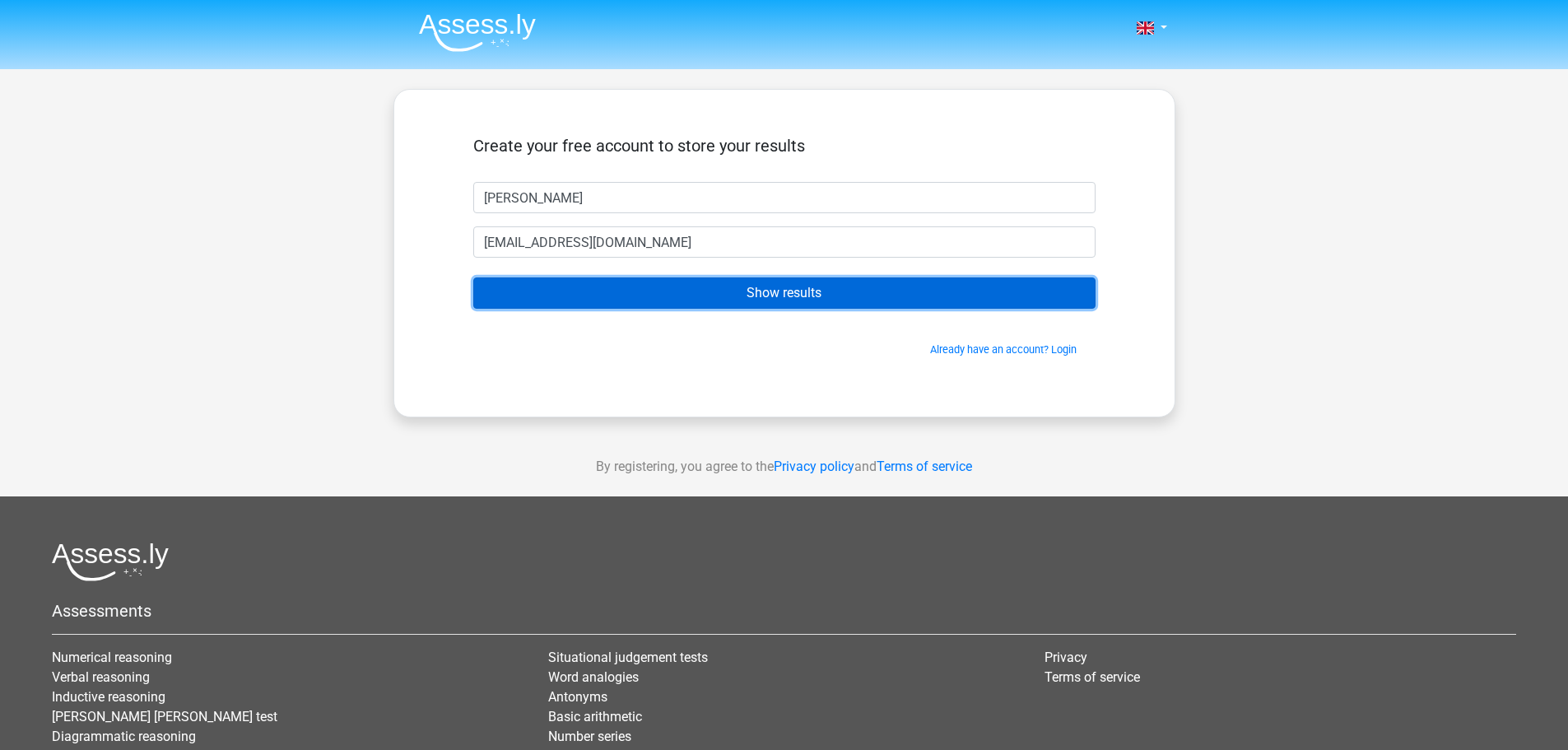
click at [658, 279] on input "Show results" at bounding box center [785, 292] width 622 height 32
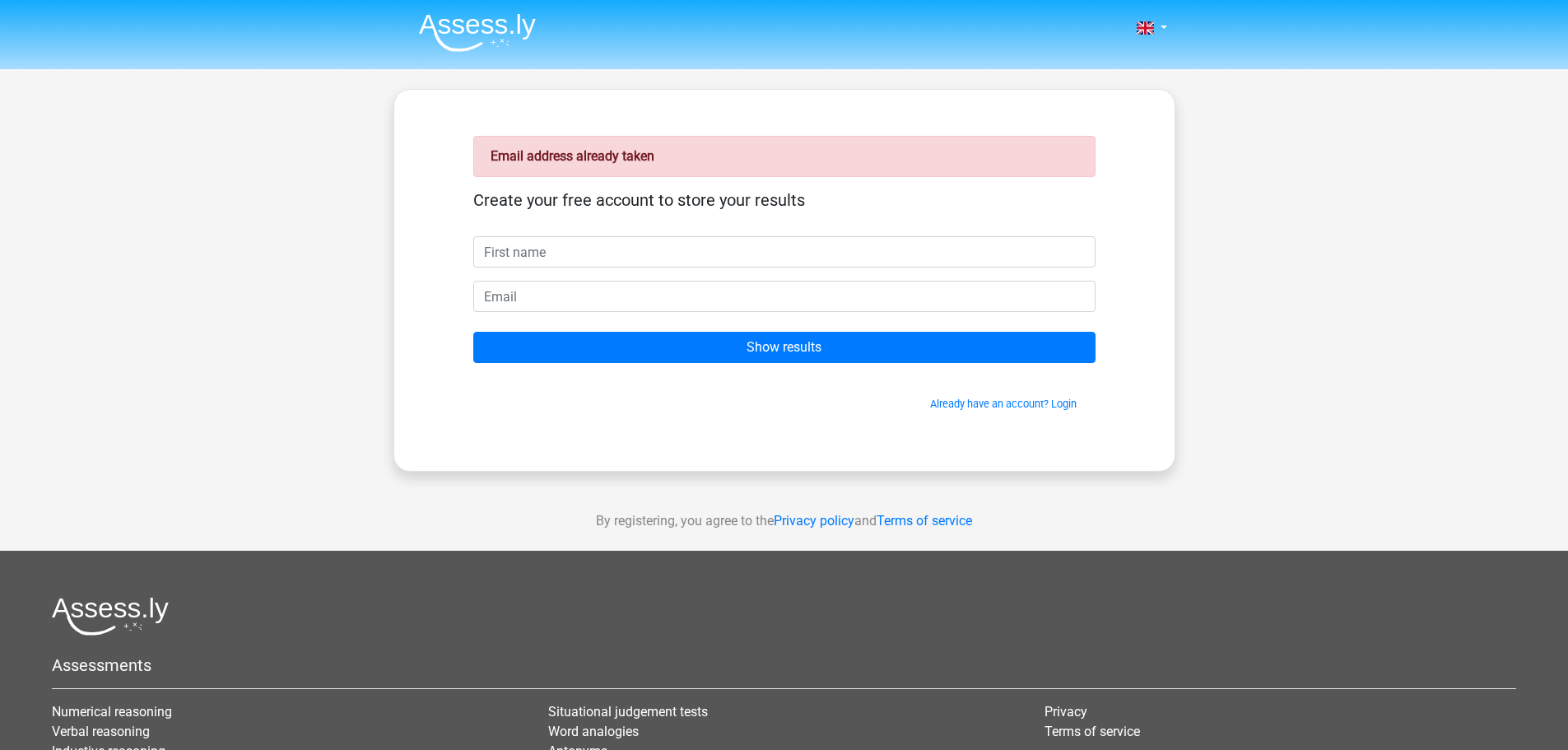
click at [581, 320] on form "Create your free account to store your results Show results Already have an acc…" at bounding box center [785, 300] width 622 height 221
click at [586, 298] on input "email" at bounding box center [785, 296] width 622 height 32
type input "[PERSON_NAME][EMAIL_ADDRESS][PERSON_NAME][DOMAIN_NAME]"
click at [604, 269] on form "Create your free account to store your results [PERSON_NAME][EMAIL_ADDRESS][PER…" at bounding box center [785, 300] width 622 height 221
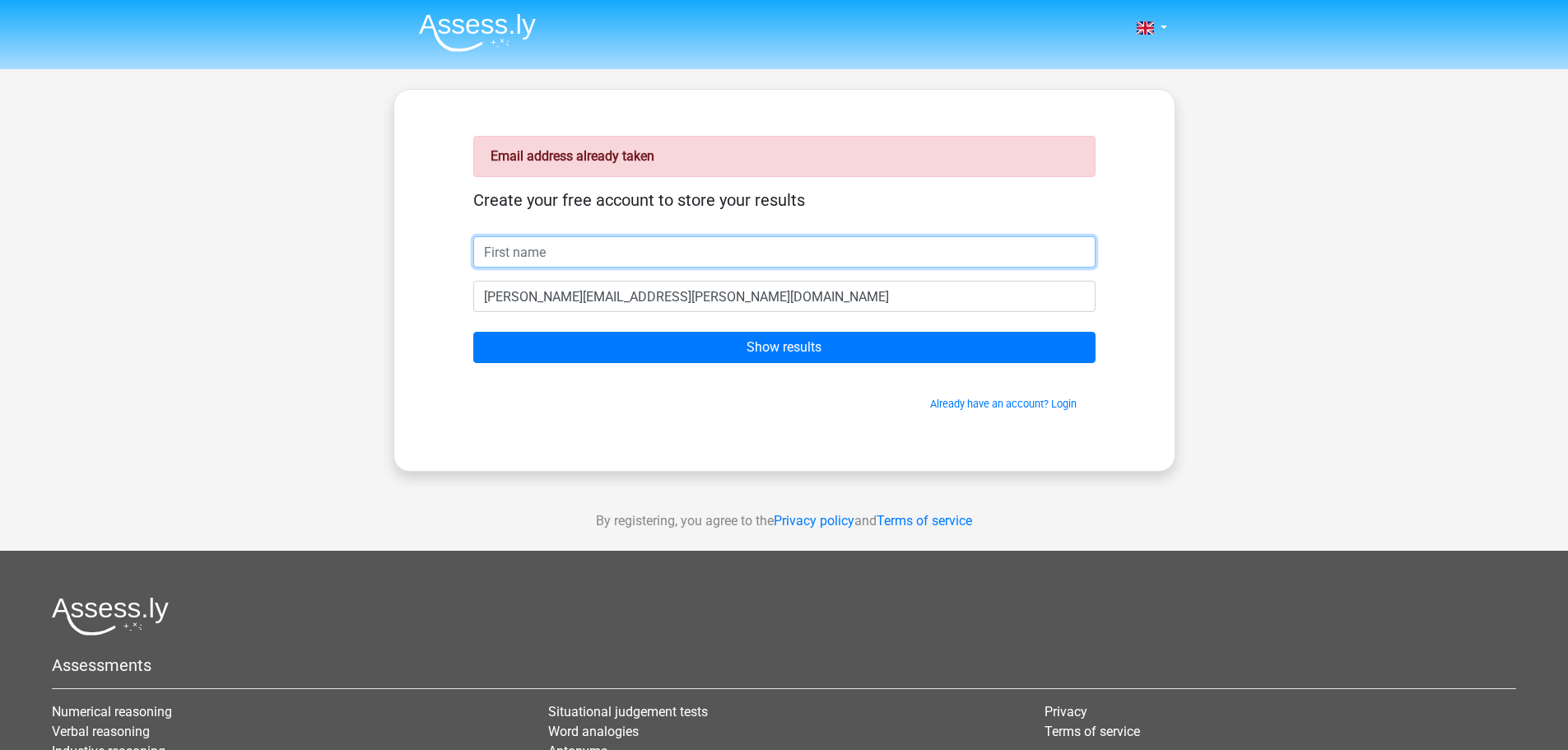
click at [604, 263] on input "text" at bounding box center [785, 251] width 622 height 32
type input "[PERSON_NAME]"
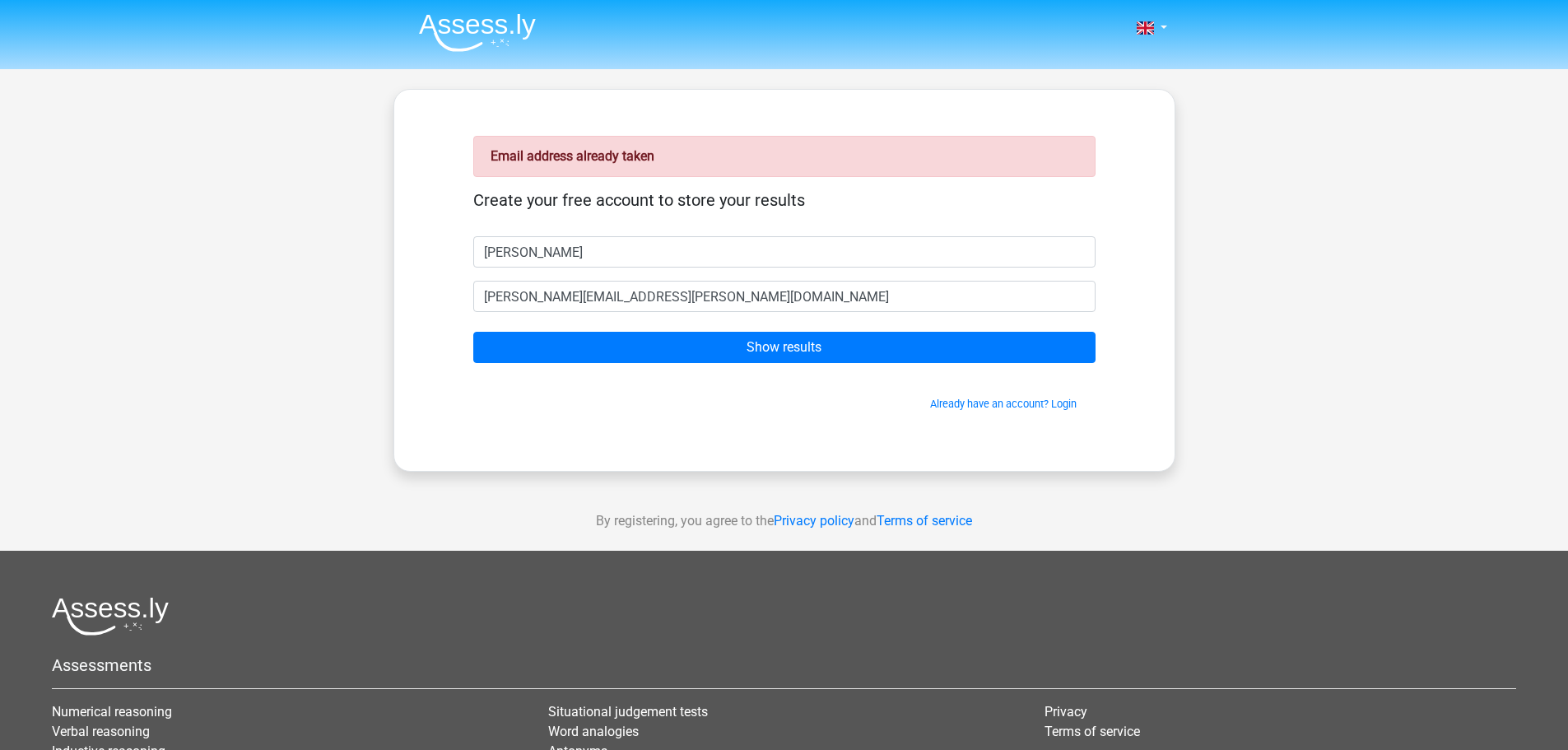
click at [598, 373] on form "Create your free account to store your results Oliver [EMAIL_ADDRESS][PERSON_NA…" at bounding box center [785, 300] width 622 height 221
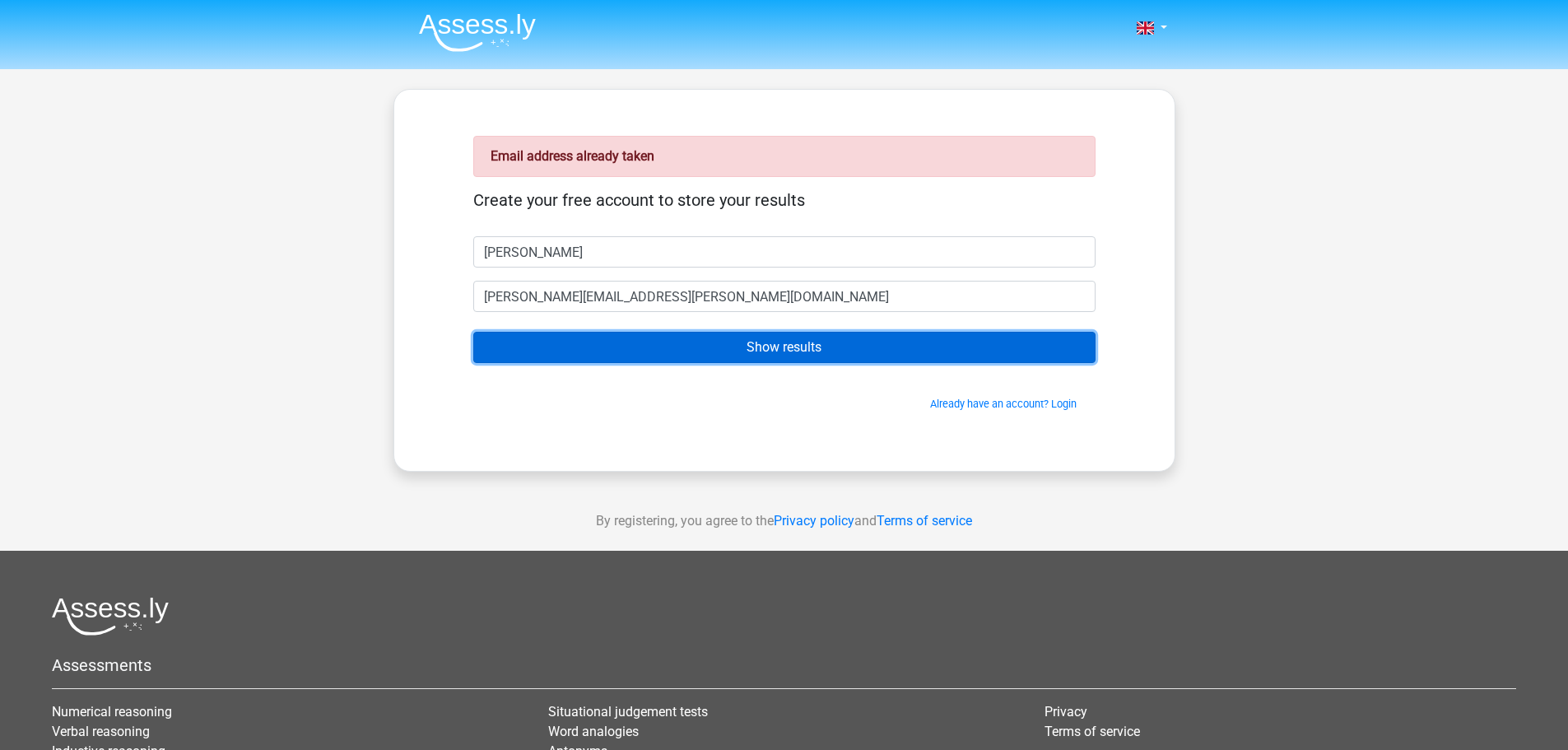
click at [601, 339] on input "Show results" at bounding box center [785, 347] width 622 height 32
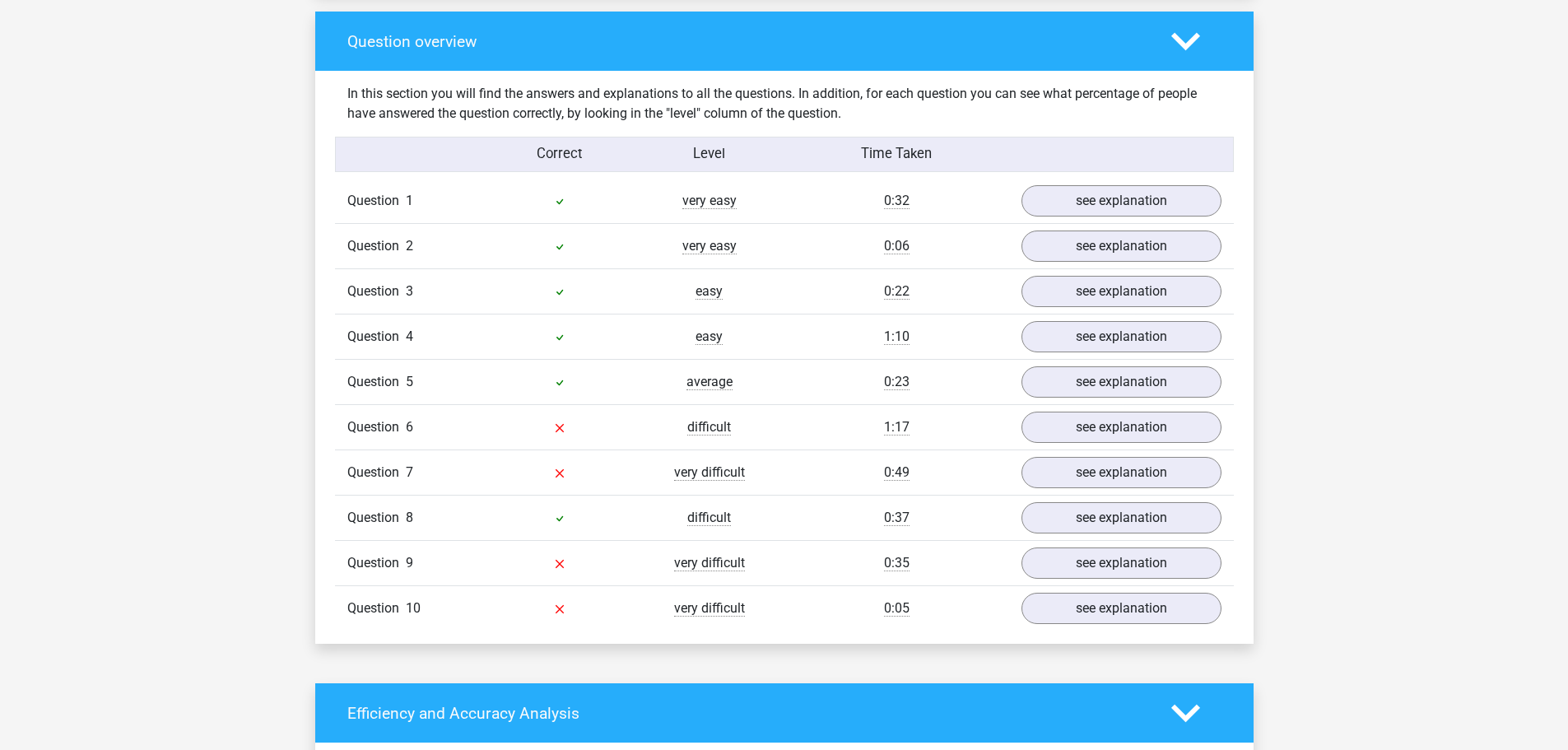
scroll to position [1235, 0]
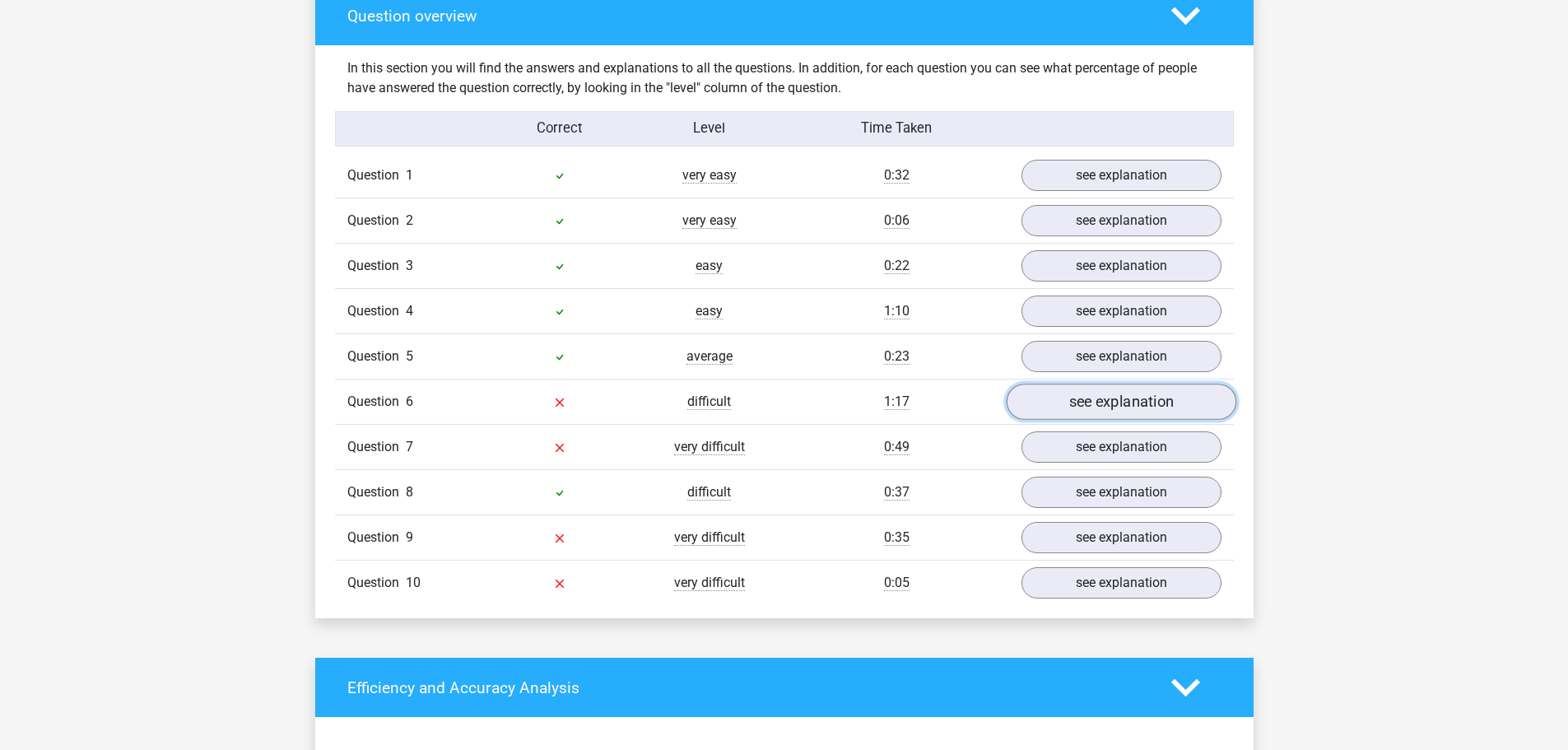
click at [1071, 399] on link "see explanation" at bounding box center [1120, 403] width 230 height 36
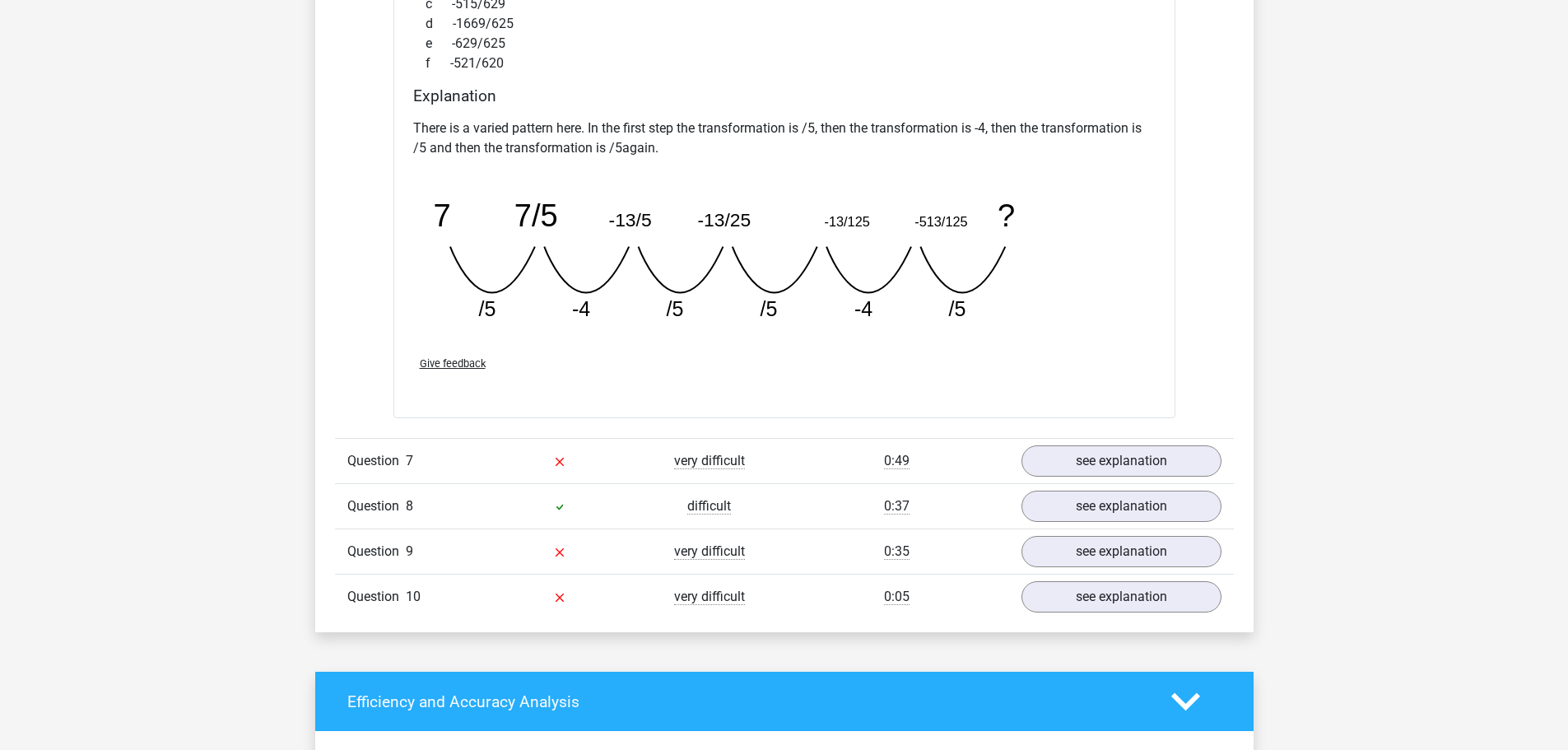
scroll to position [2058, 0]
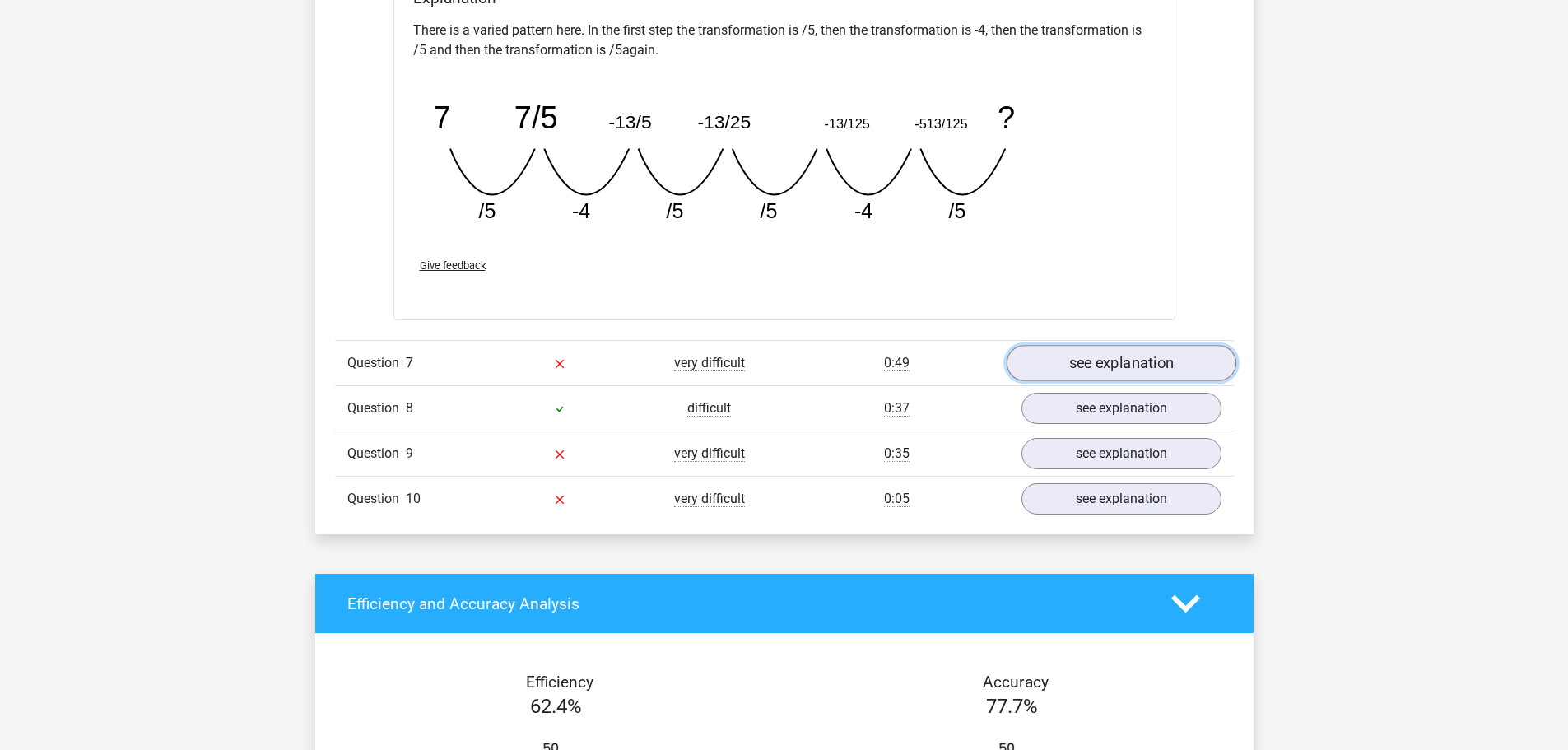
click at [1094, 369] on link "see explanation" at bounding box center [1120, 363] width 230 height 36
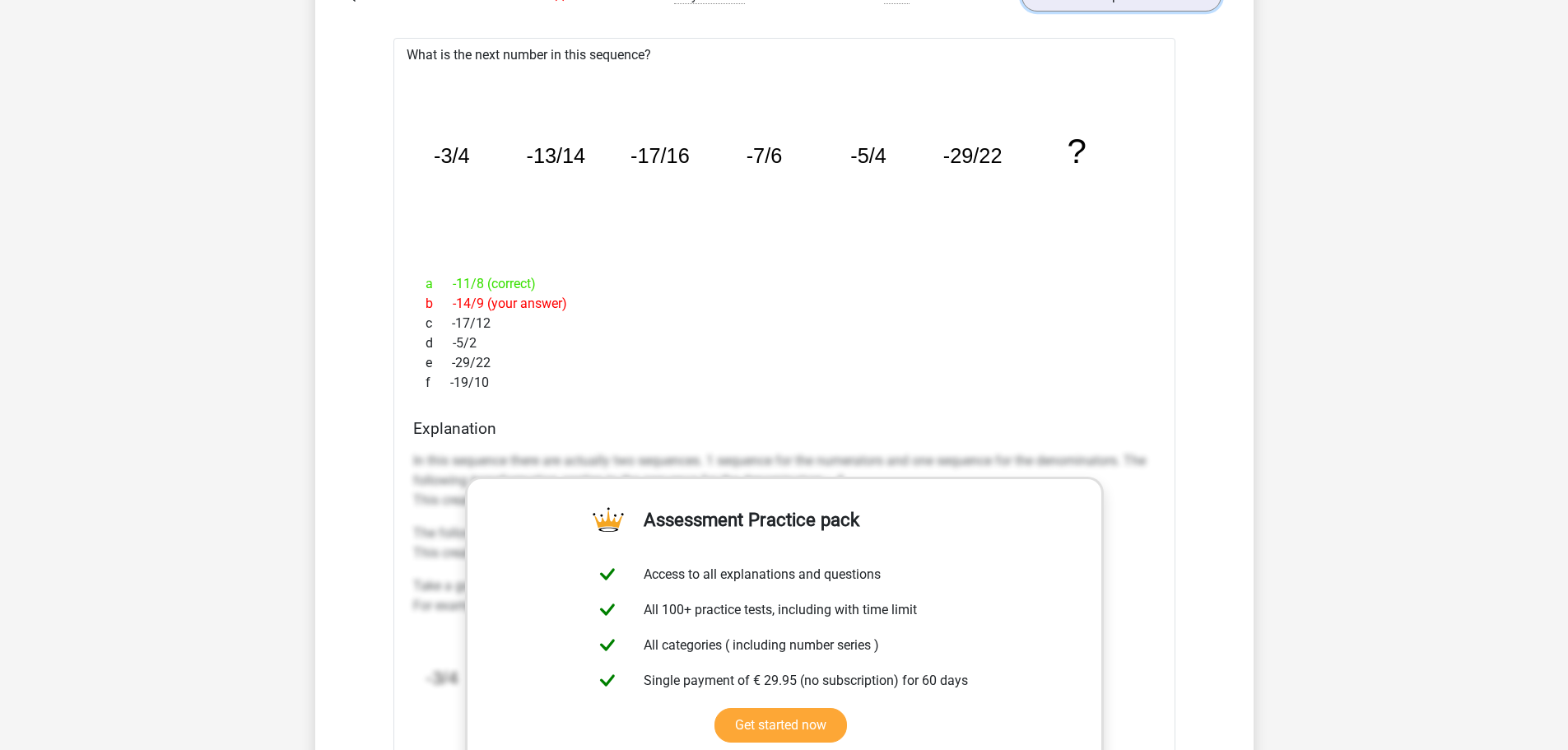
scroll to position [2388, 0]
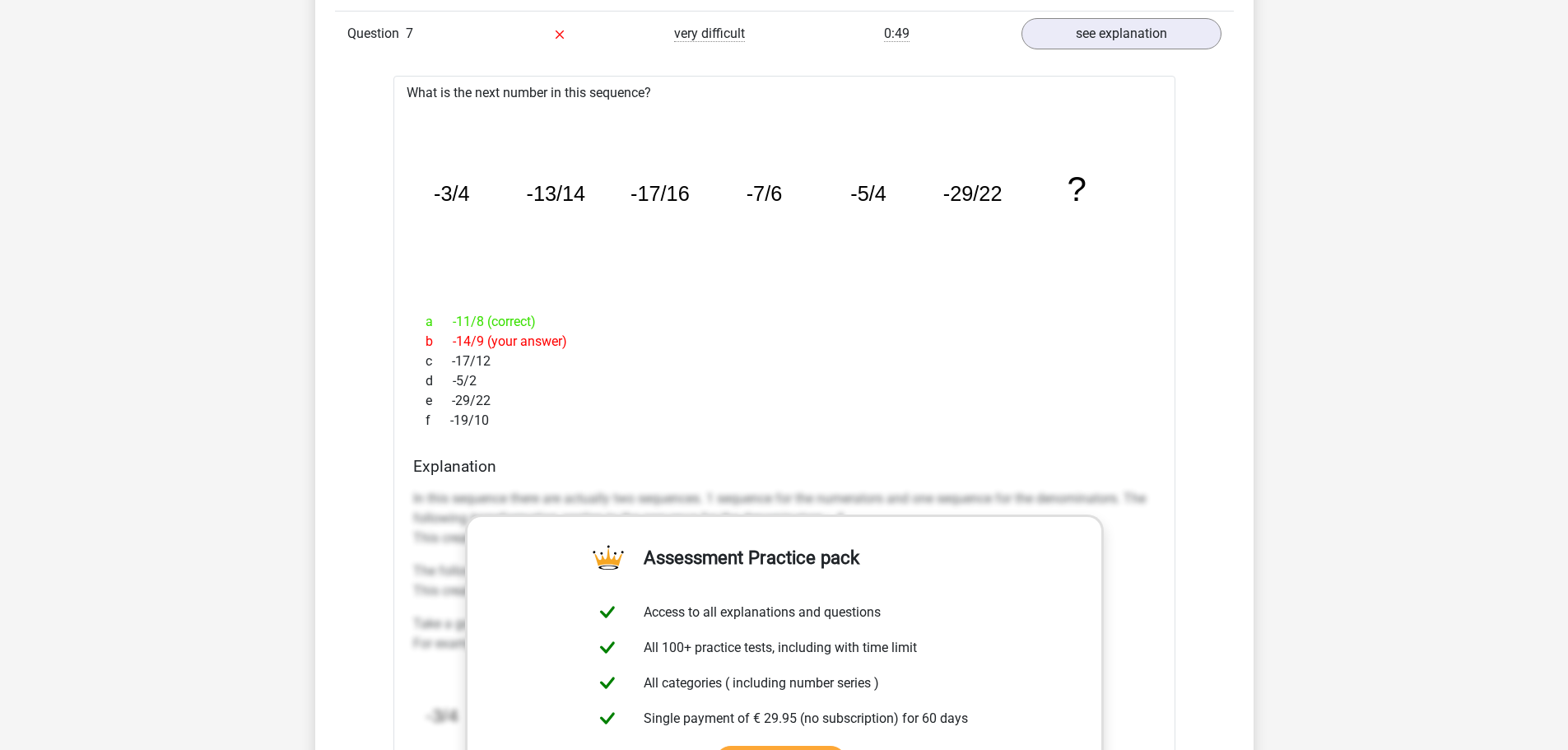
drag, startPoint x: 221, startPoint y: 541, endPoint x: 184, endPoint y: 523, distance: 41.1
click at [221, 541] on div "Go premium Oliver oliver.petric@outlook.com" at bounding box center [784, 269] width 1568 height 5314
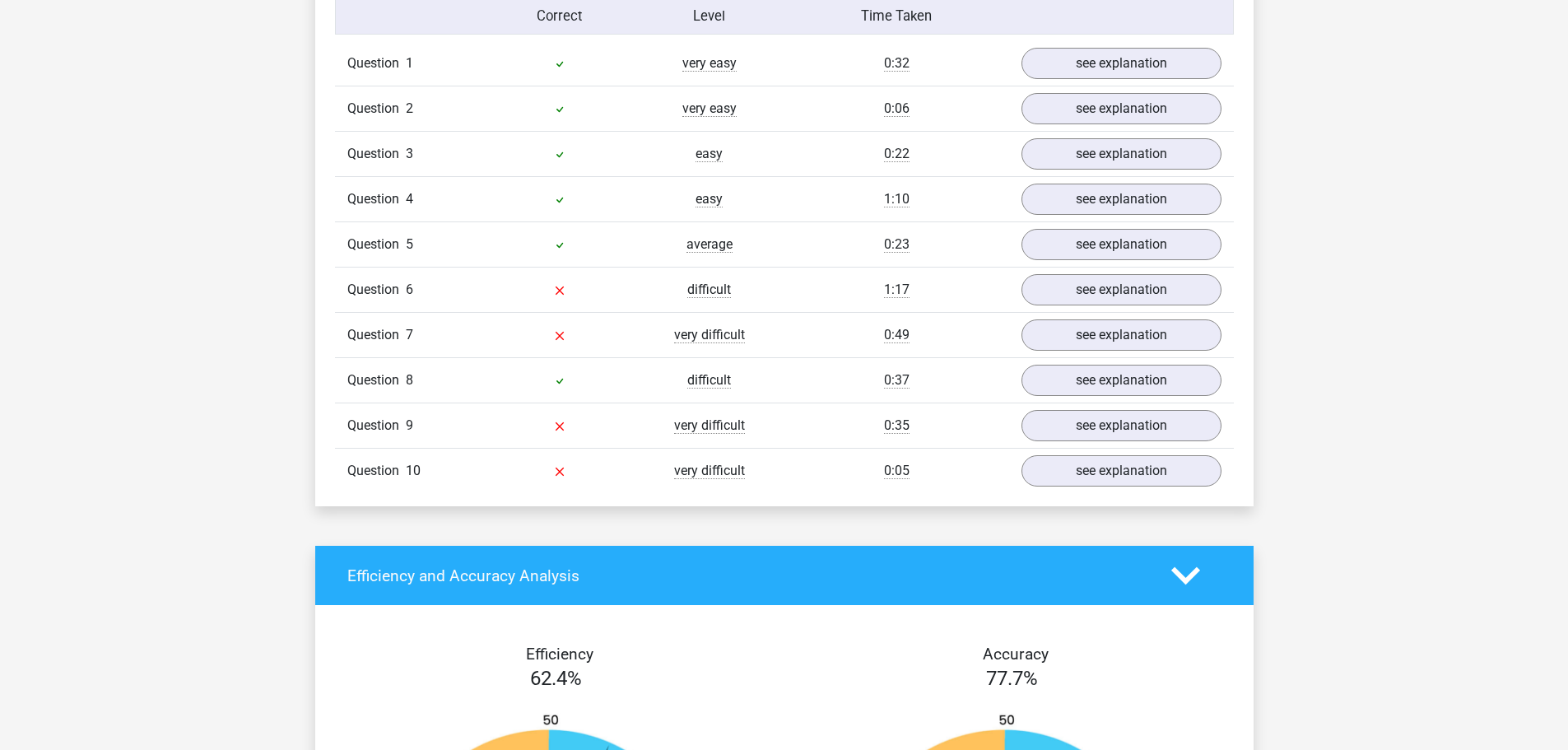
scroll to position [1317, 0]
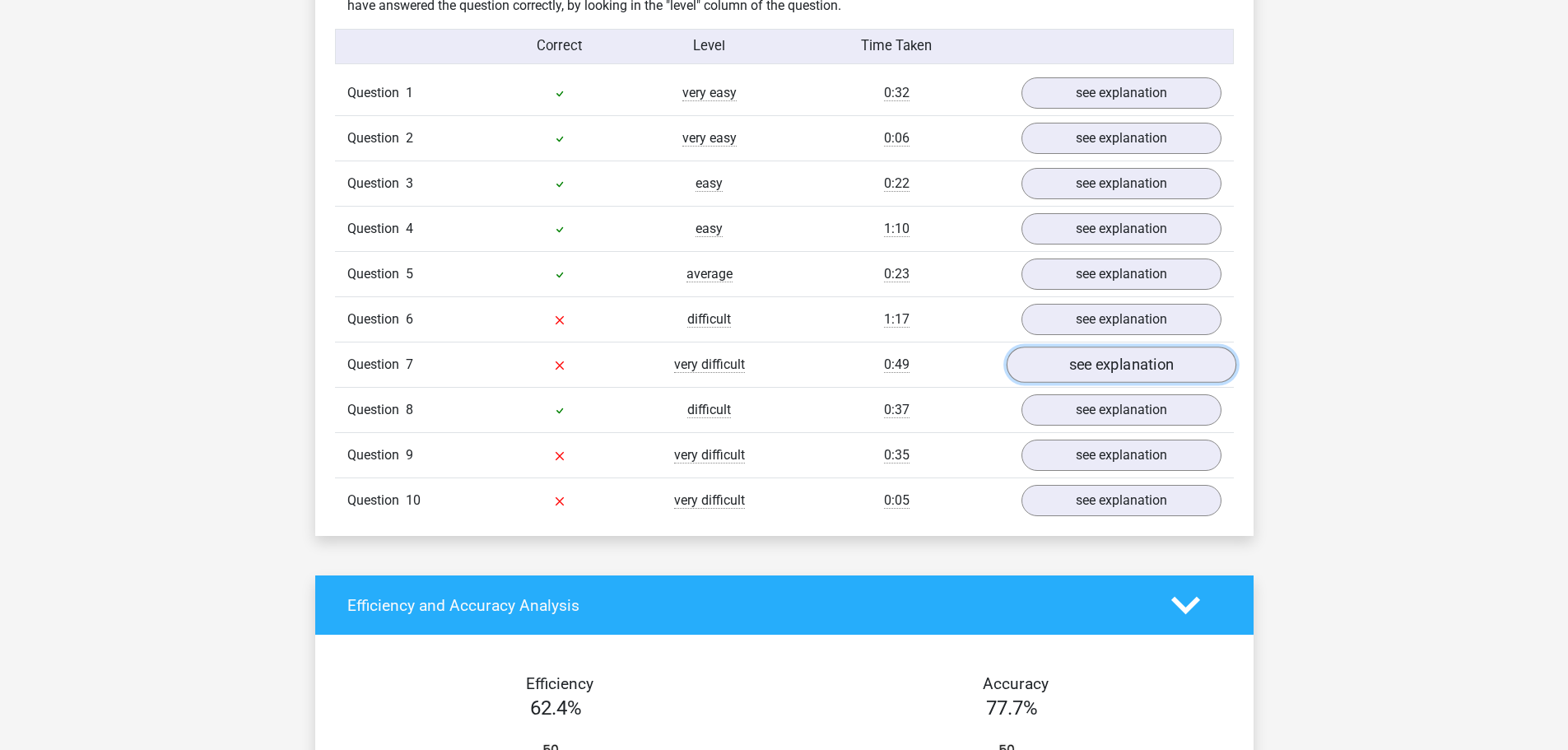
click at [1078, 366] on link "see explanation" at bounding box center [1120, 365] width 230 height 36
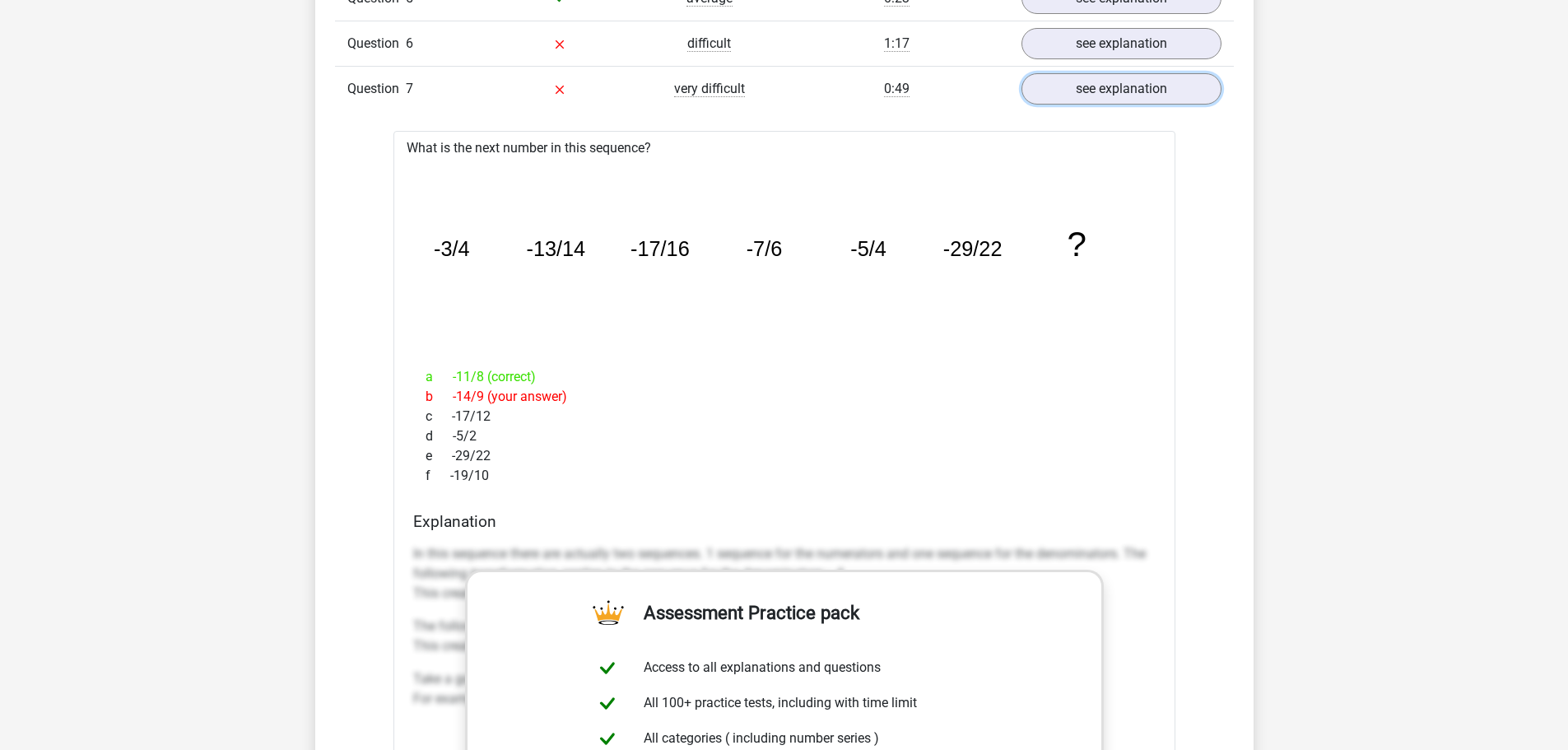
scroll to position [1564, 0]
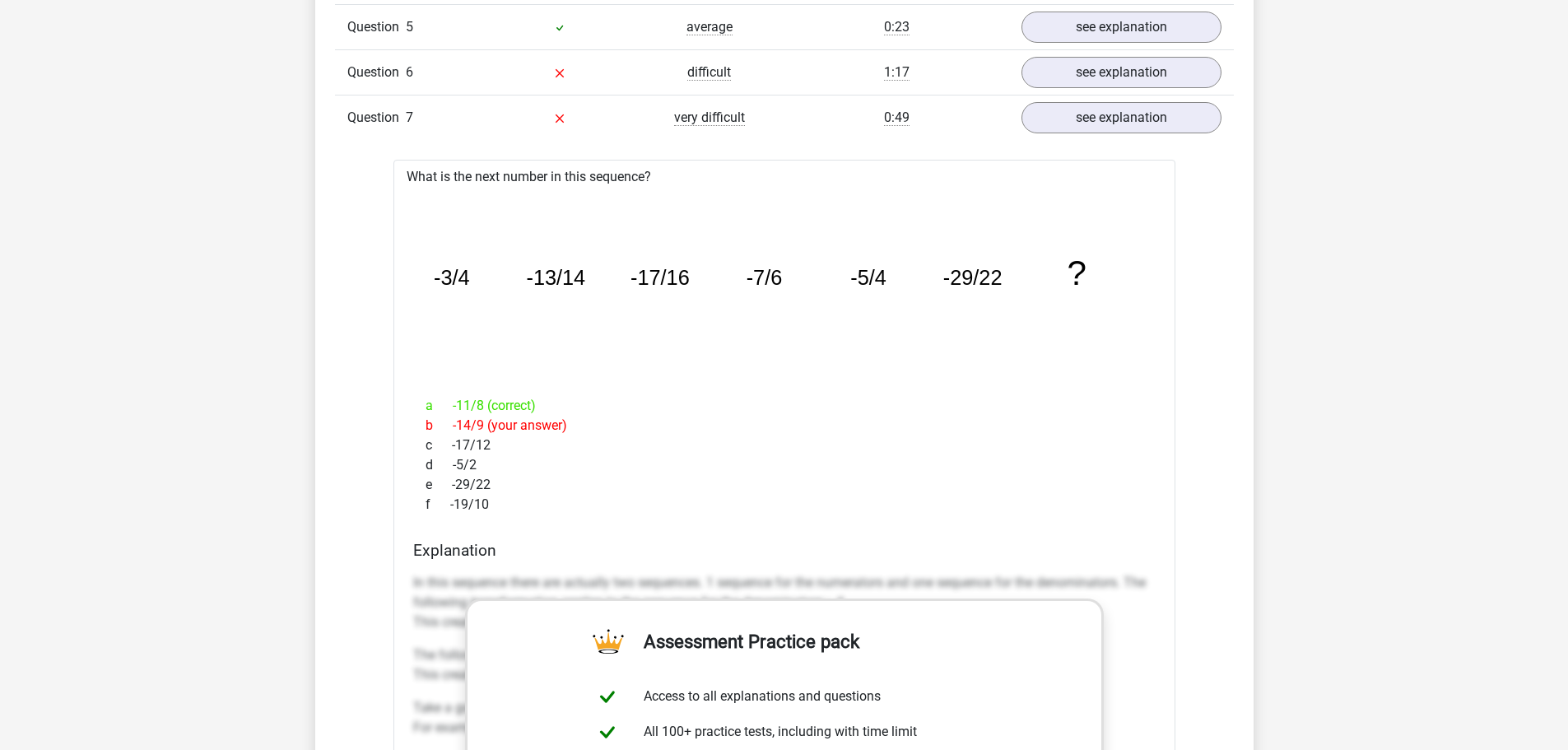
click at [460, 434] on div "b -14/9 (your answer)" at bounding box center [784, 425] width 742 height 20
click at [463, 428] on div "b -14/9 (your answer)" at bounding box center [784, 425] width 742 height 20
drag, startPoint x: 457, startPoint y: 405, endPoint x: 467, endPoint y: 405, distance: 10.0
click at [467, 405] on div "a -11/8 (correct)" at bounding box center [784, 405] width 742 height 20
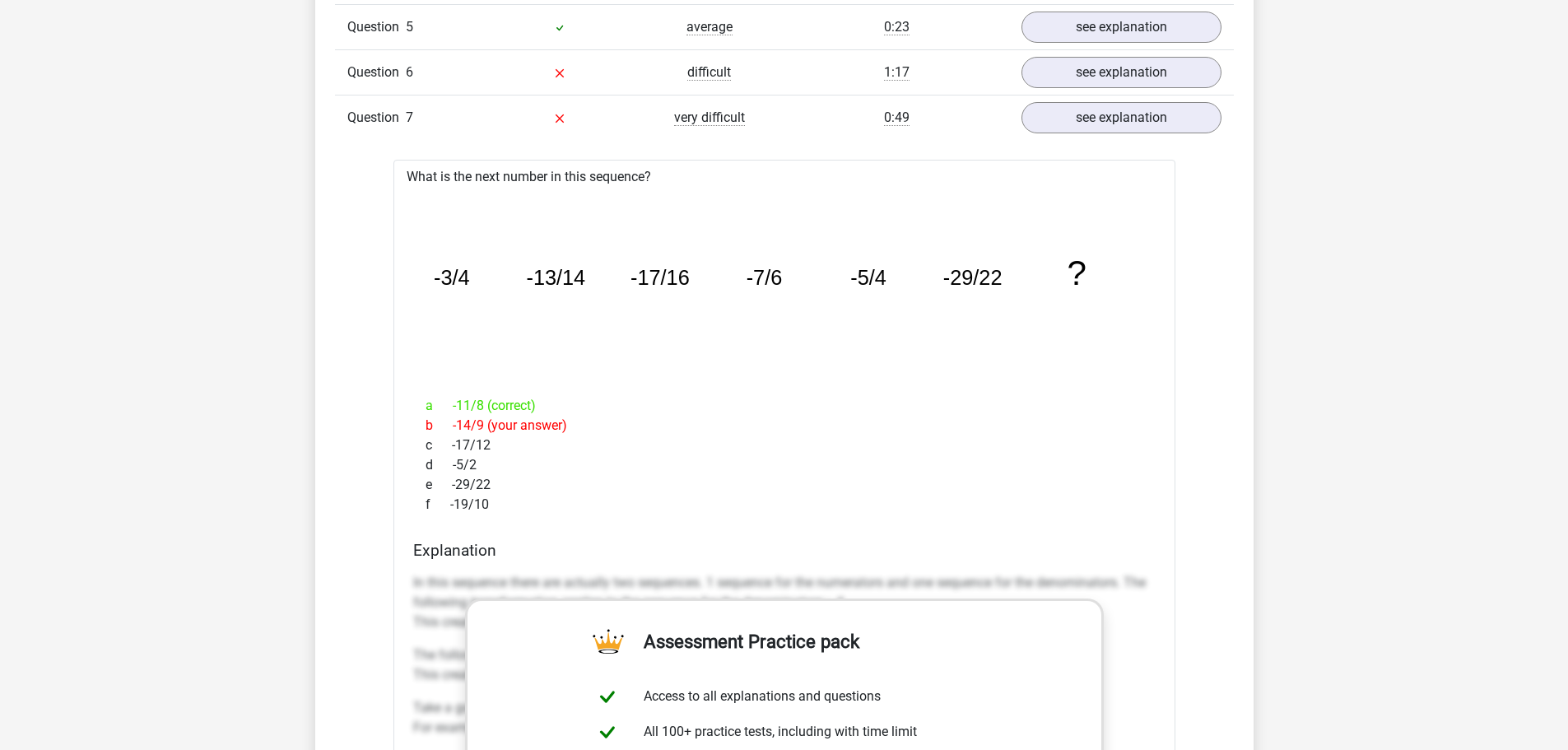
drag, startPoint x: 457, startPoint y: 421, endPoint x: 468, endPoint y: 422, distance: 11.0
click at [468, 422] on div "b -14/9 (your answer)" at bounding box center [784, 425] width 742 height 20
drag, startPoint x: 456, startPoint y: 424, endPoint x: 470, endPoint y: 422, distance: 14.1
click at [470, 422] on div "b -14/9 (your answer)" at bounding box center [784, 425] width 742 height 20
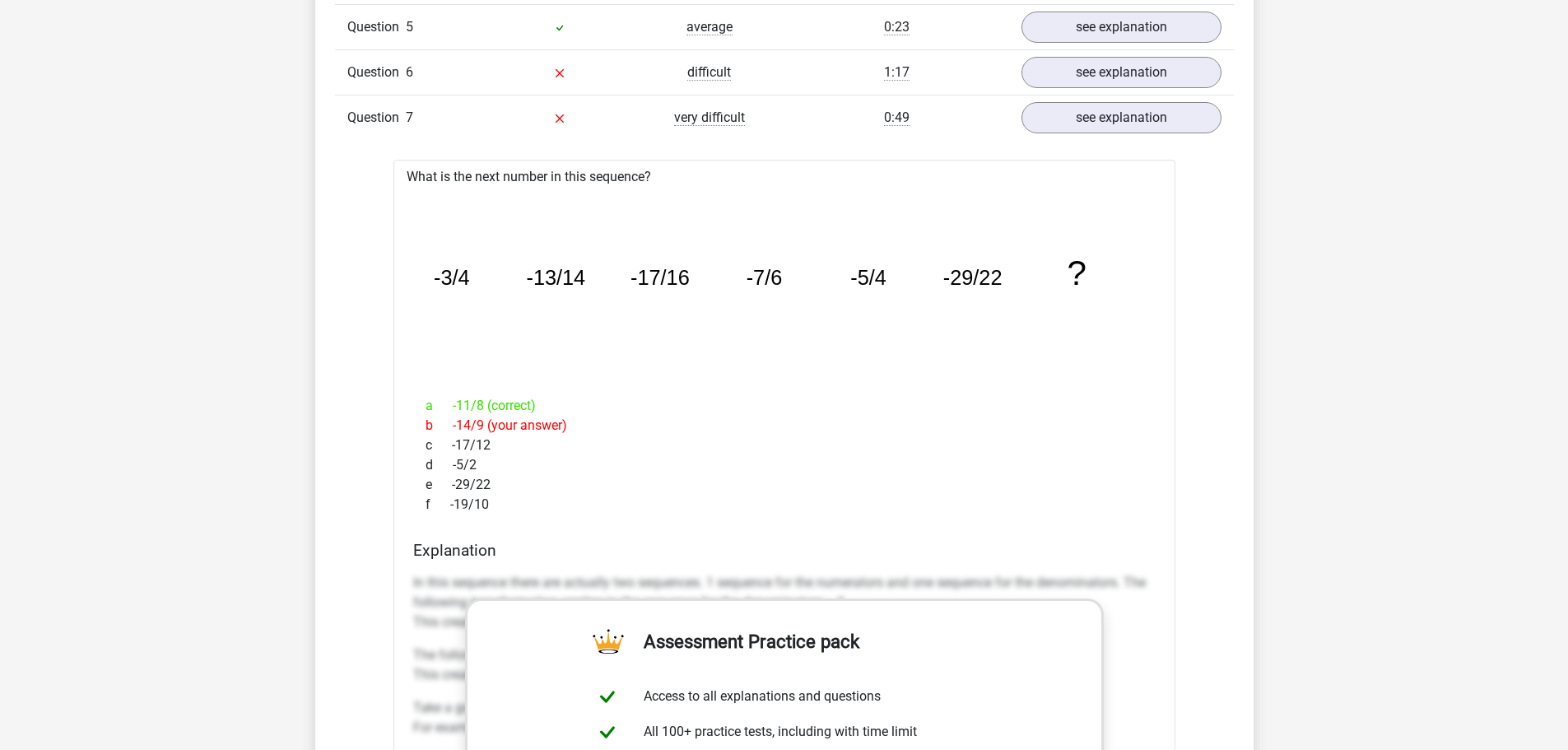
click at [470, 422] on div "b -14/9 (your answer)" at bounding box center [784, 425] width 742 height 20
drag, startPoint x: 460, startPoint y: 444, endPoint x: 471, endPoint y: 440, distance: 11.7
click at [471, 440] on div "c -17/12" at bounding box center [784, 445] width 742 height 20
click at [472, 440] on div "c -17/12" at bounding box center [784, 445] width 742 height 20
drag, startPoint x: 457, startPoint y: 445, endPoint x: 469, endPoint y: 444, distance: 12.0
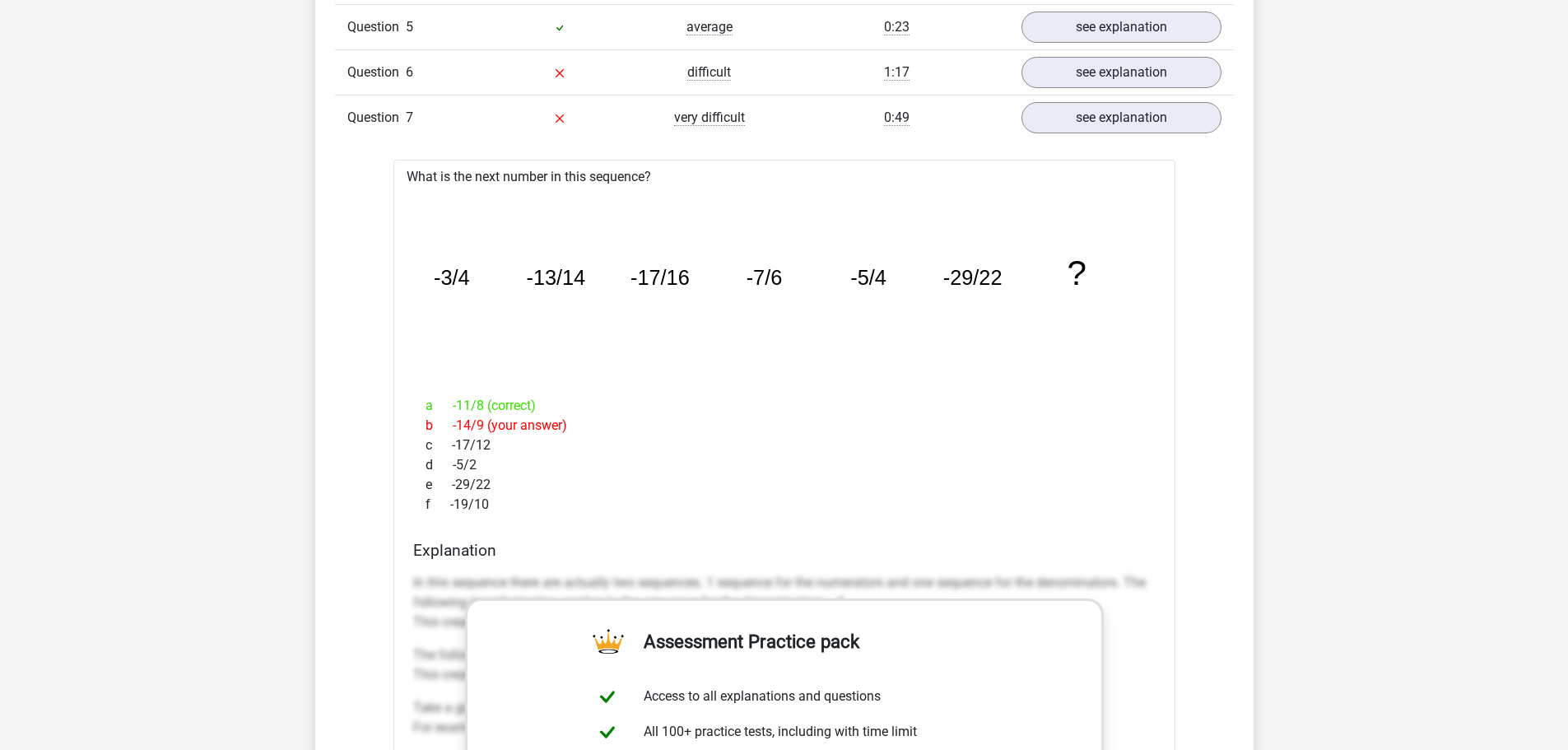
click at [469, 444] on div "c -17/12" at bounding box center [784, 445] width 742 height 20
drag, startPoint x: 454, startPoint y: 444, endPoint x: 470, endPoint y: 440, distance: 16.5
click at [470, 440] on div "c -17/12" at bounding box center [784, 445] width 742 height 20
click at [470, 440] on div "c -17/12" at bounding box center [784, 445] width 742 height 20
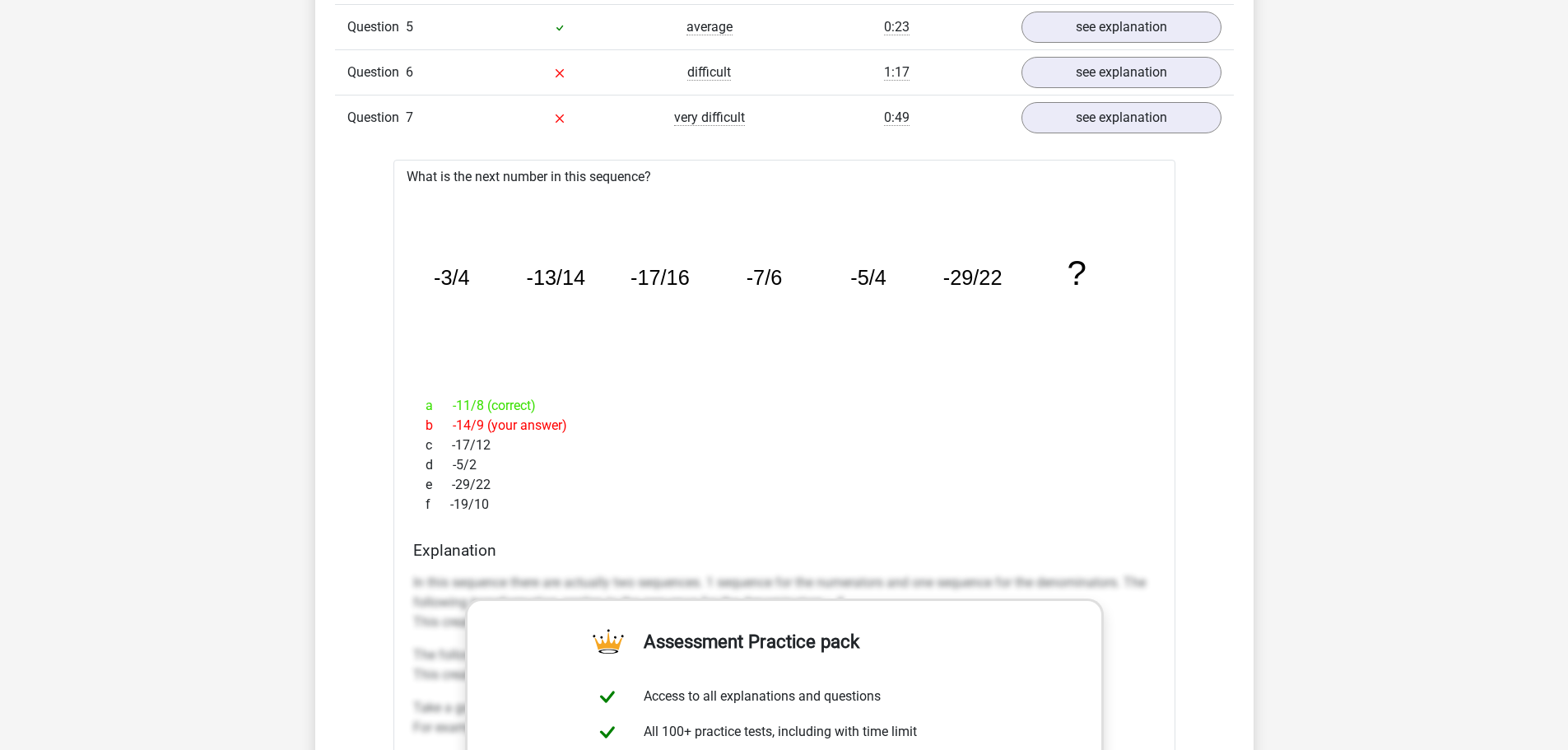
drag, startPoint x: 456, startPoint y: 436, endPoint x: 468, endPoint y: 436, distance: 12.0
click at [468, 436] on div "c -17/12" at bounding box center [784, 445] width 742 height 20
click at [458, 440] on div "c -17/12" at bounding box center [784, 445] width 742 height 20
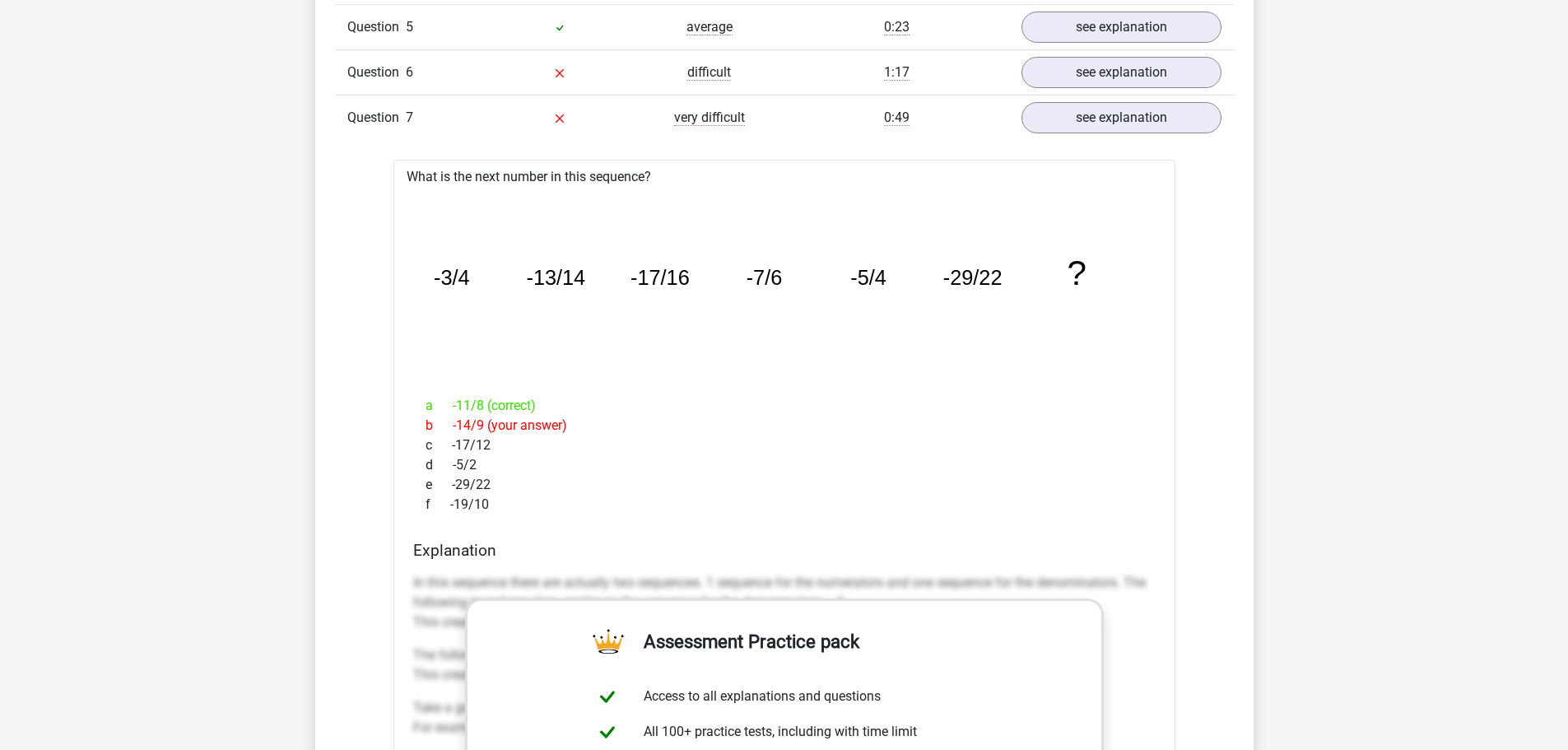
drag, startPoint x: 458, startPoint y: 440, endPoint x: 475, endPoint y: 441, distance: 17.0
click at [475, 441] on div "c -17/12" at bounding box center [784, 445] width 742 height 20
click at [474, 440] on div "c -17/12" at bounding box center [784, 445] width 742 height 20
click at [453, 452] on div "c -17/12" at bounding box center [784, 445] width 742 height 20
click at [464, 462] on div "d -5/2" at bounding box center [784, 464] width 742 height 20
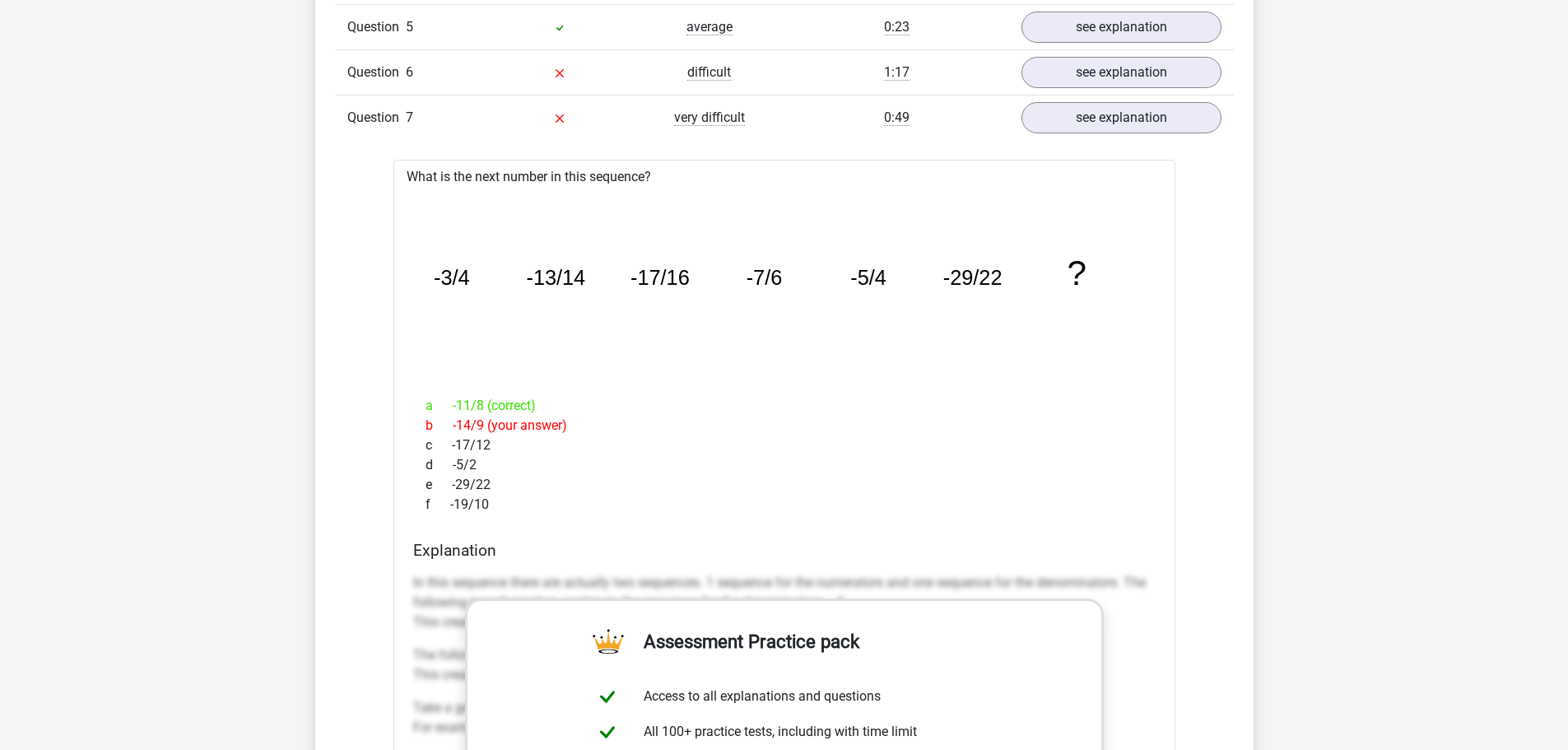
click at [464, 462] on div "d -5/2" at bounding box center [784, 464] width 742 height 20
drag, startPoint x: 456, startPoint y: 464, endPoint x: 465, endPoint y: 463, distance: 9.1
click at [465, 463] on div "d -5/2" at bounding box center [784, 464] width 742 height 20
click at [464, 460] on div "d -5/2" at bounding box center [784, 464] width 742 height 20
click at [451, 489] on span "e" at bounding box center [439, 484] width 27 height 20
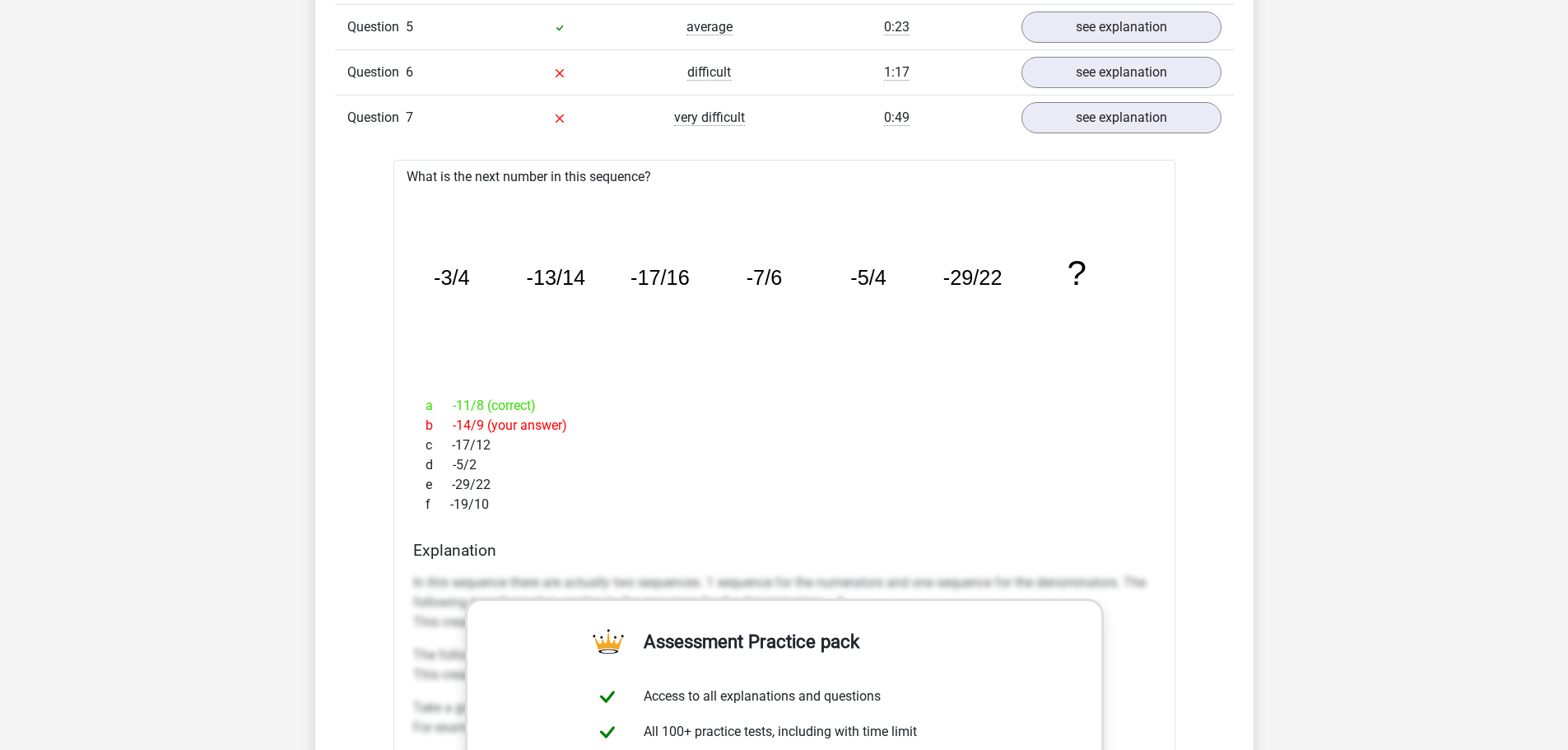
drag, startPoint x: 454, startPoint y: 487, endPoint x: 467, endPoint y: 485, distance: 13.2
click at [467, 485] on div "e -29/22" at bounding box center [784, 484] width 742 height 20
click at [466, 481] on div "e -29/22" at bounding box center [784, 484] width 742 height 20
drag, startPoint x: 458, startPoint y: 483, endPoint x: 469, endPoint y: 483, distance: 11.0
click at [469, 483] on div "e -29/22" at bounding box center [784, 484] width 742 height 20
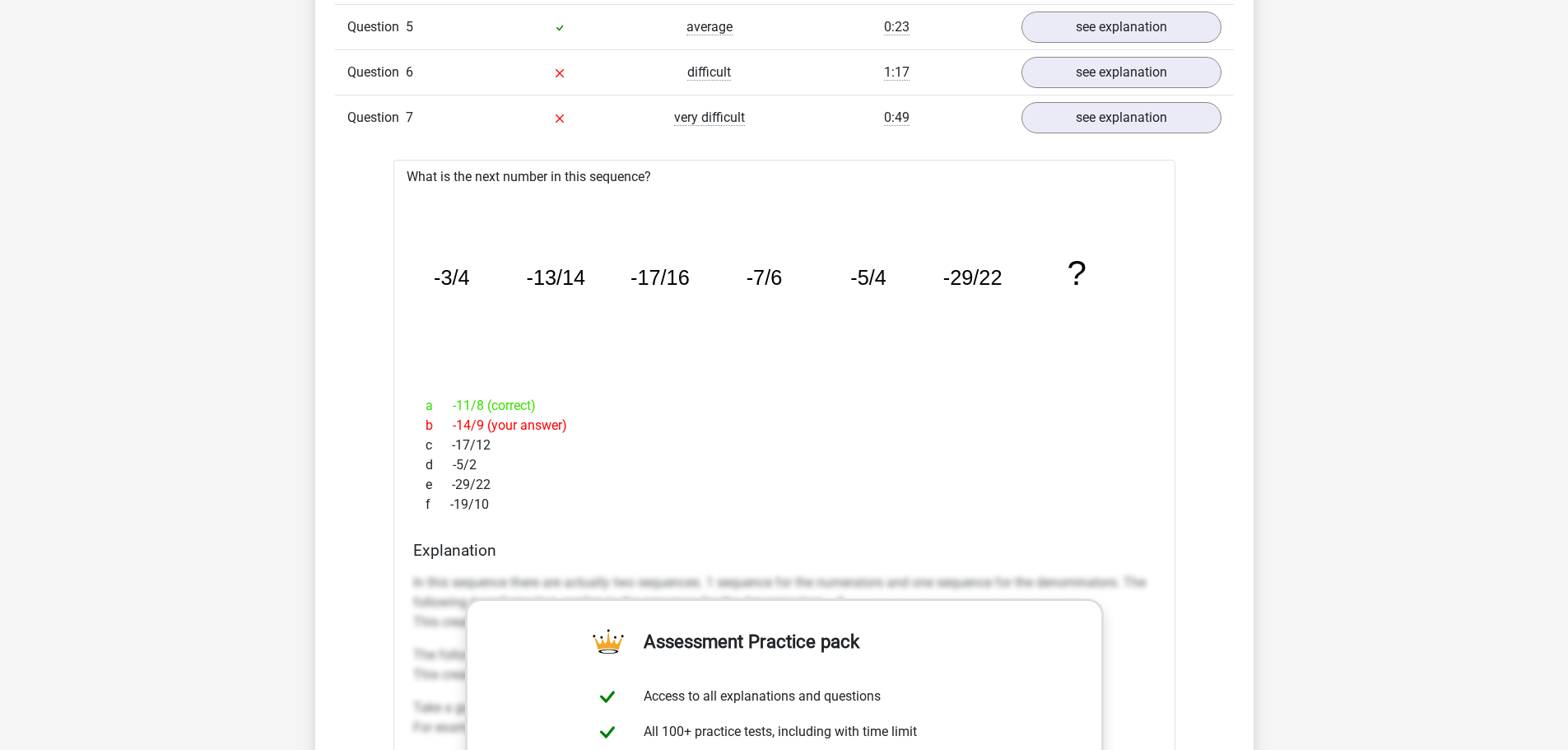
click at [469, 483] on div "e -29/22" at bounding box center [784, 484] width 742 height 20
click at [468, 402] on div "a -11/8 (correct)" at bounding box center [784, 405] width 742 height 20
click at [469, 402] on div "a -11/8 (correct)" at bounding box center [784, 405] width 742 height 20
click at [469, 402] on div "a -11/8 (correct)" at bounding box center [784, 405] width 742 height 20
click at [463, 403] on div "a -11/8 (correct)" at bounding box center [784, 405] width 742 height 20
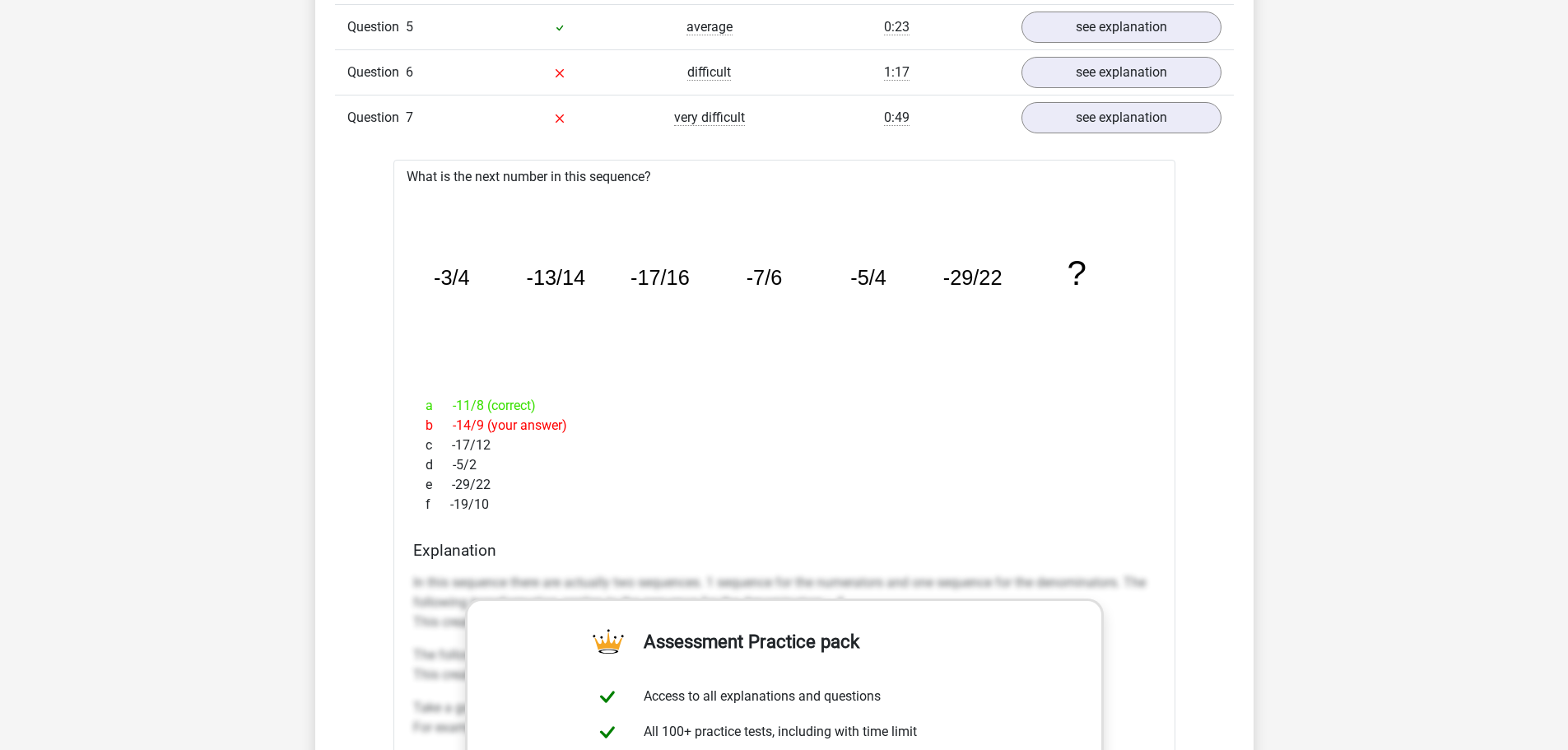
drag, startPoint x: 463, startPoint y: 403, endPoint x: 475, endPoint y: 403, distance: 12.0
click at [475, 403] on div "a -11/8 (correct)" at bounding box center [784, 405] width 742 height 20
drag, startPoint x: 456, startPoint y: 463, endPoint x: 475, endPoint y: 458, distance: 19.6
click at [475, 458] on div "d -5/2" at bounding box center [784, 464] width 742 height 20
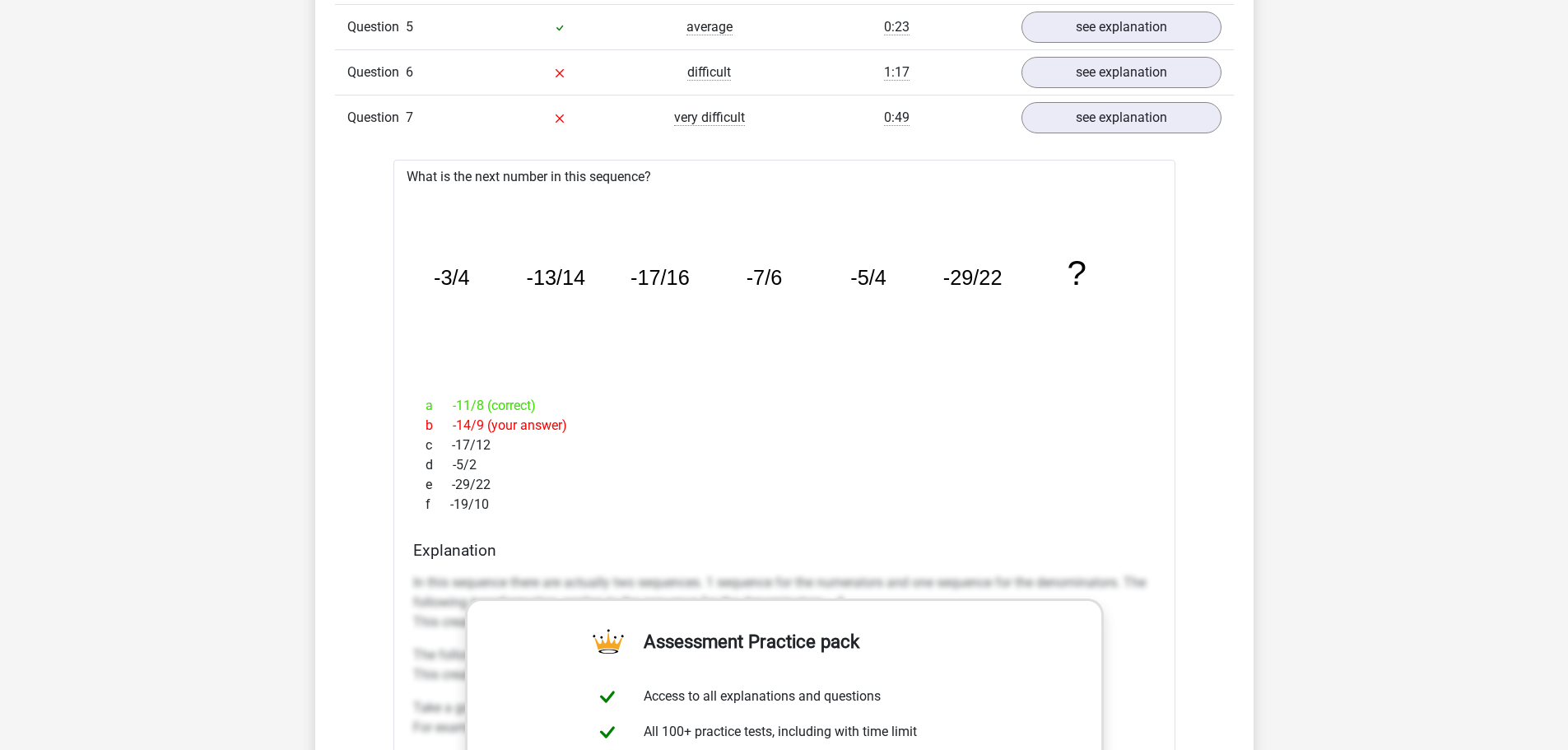
click at [473, 459] on div "d -5/2" at bounding box center [784, 464] width 742 height 20
click at [471, 469] on div "d -5/2" at bounding box center [784, 464] width 742 height 20
click at [460, 464] on div "d -5/2" at bounding box center [784, 464] width 742 height 20
drag, startPoint x: 458, startPoint y: 463, endPoint x: 468, endPoint y: 463, distance: 10.0
click at [468, 463] on div "d -5/2" at bounding box center [784, 464] width 742 height 20
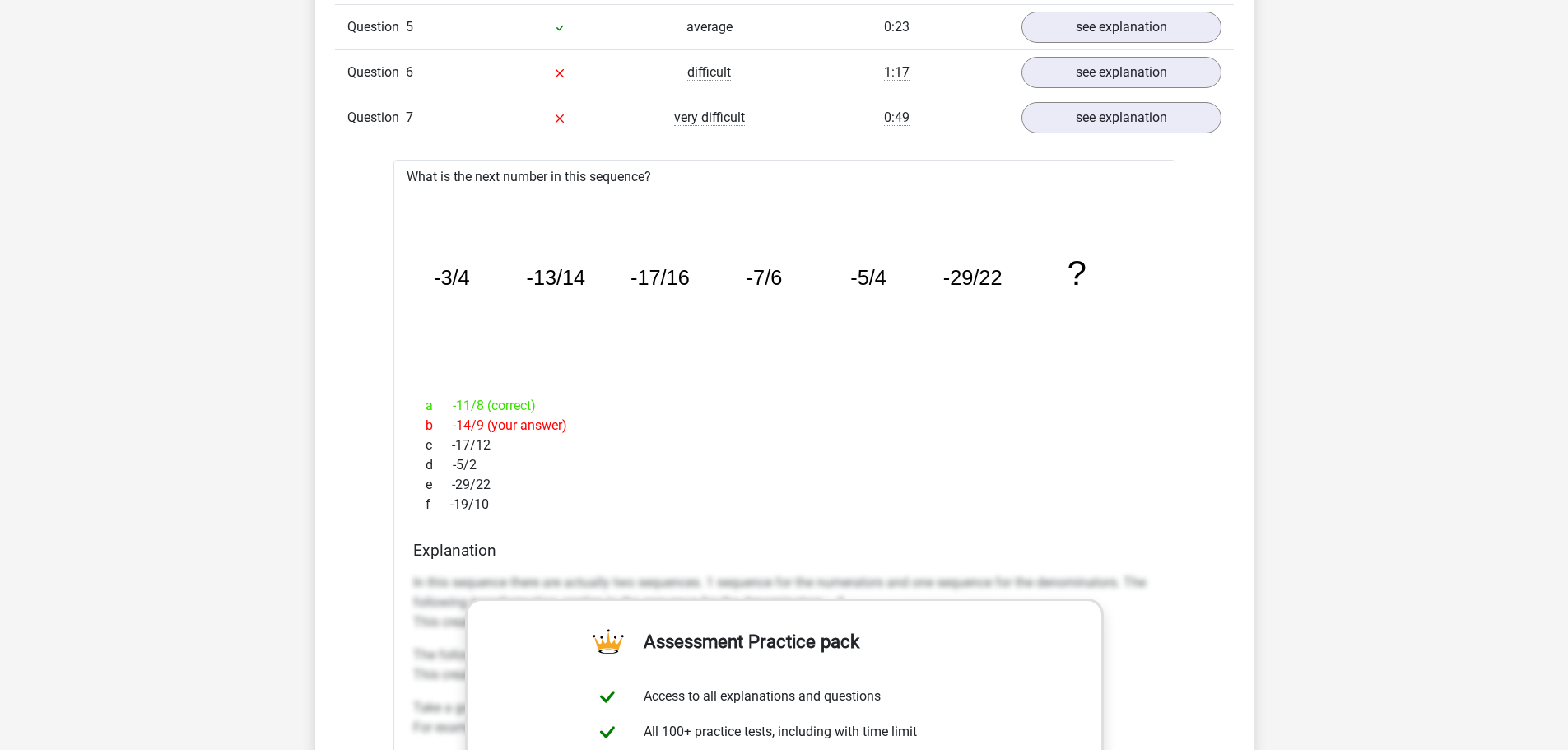
click at [468, 463] on div "d -5/2" at bounding box center [784, 464] width 742 height 20
